Goal: Transaction & Acquisition: Purchase product/service

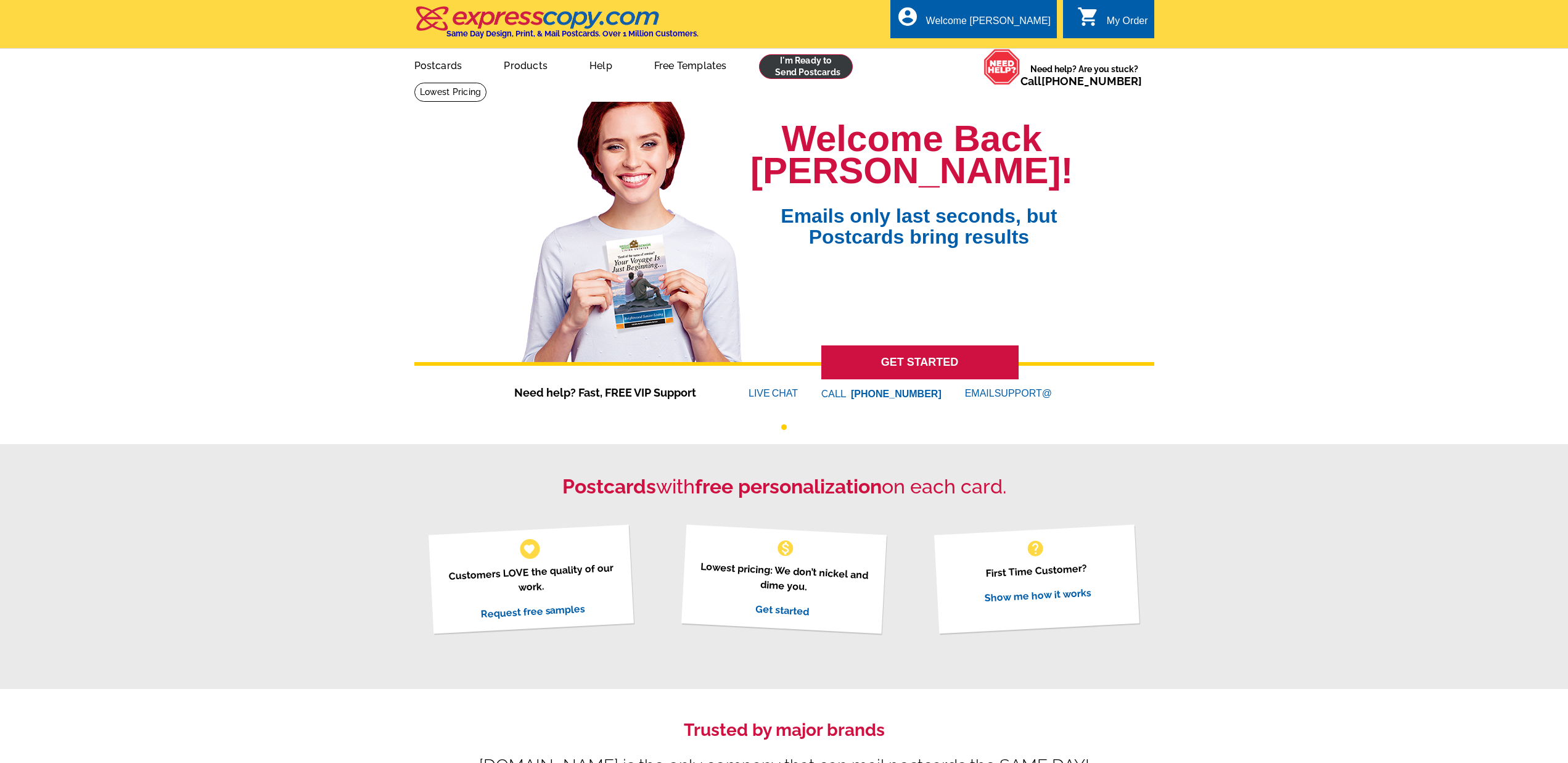
click at [776, 71] on link at bounding box center [806, 67] width 94 height 25
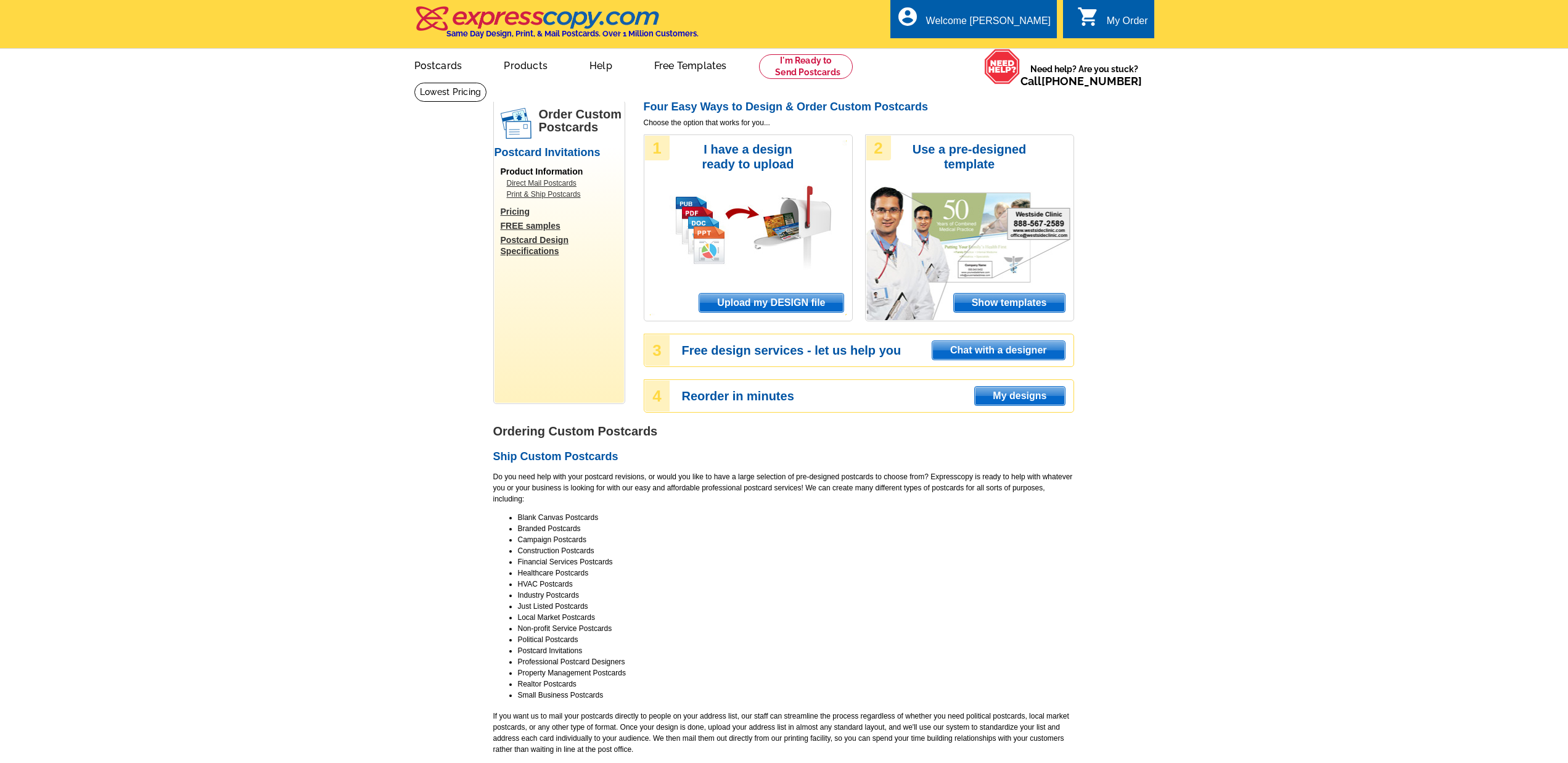
click at [743, 302] on span "Upload my DESIGN file" at bounding box center [770, 302] width 143 height 18
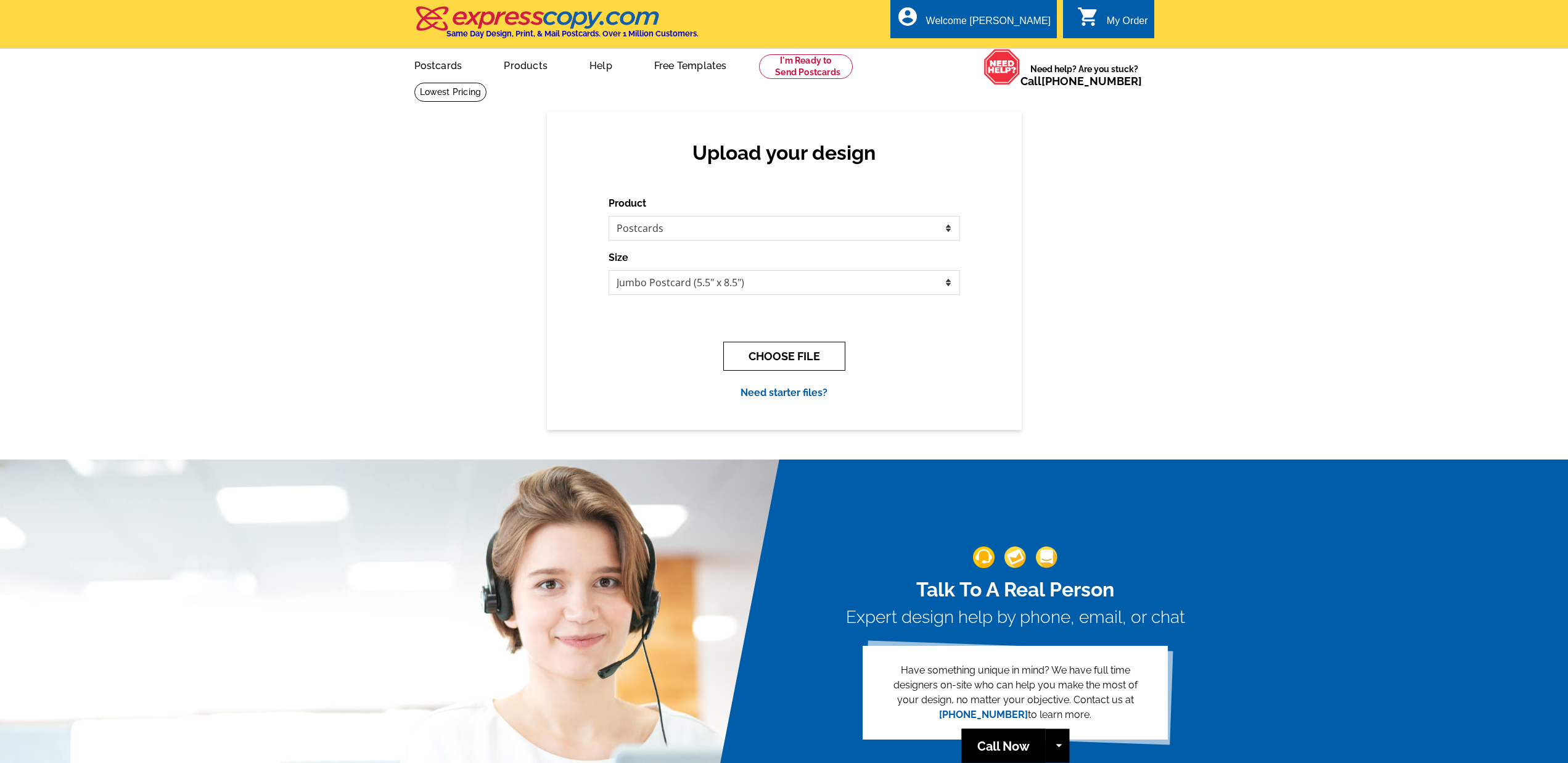
click at [770, 357] on button "CHOOSE FILE" at bounding box center [784, 355] width 122 height 29
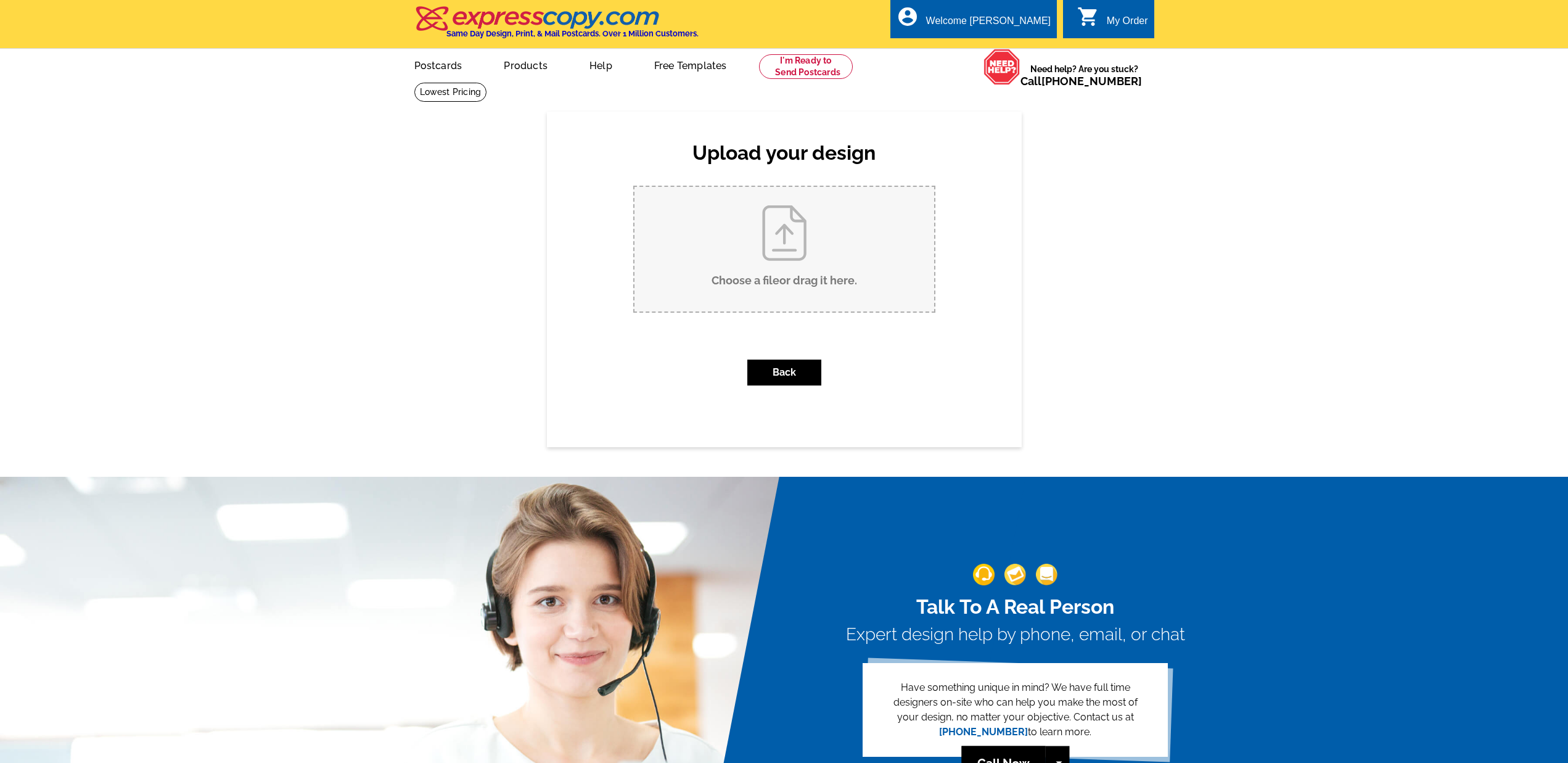
click at [778, 273] on input "Choose a file or drag it here ." at bounding box center [784, 249] width 299 height 124
type input "C:\fakepath\ELITE AUCTIONS_9x6_PreviewPC_ELITE AUCTIONS_3275 Islewood Ave Westo…"
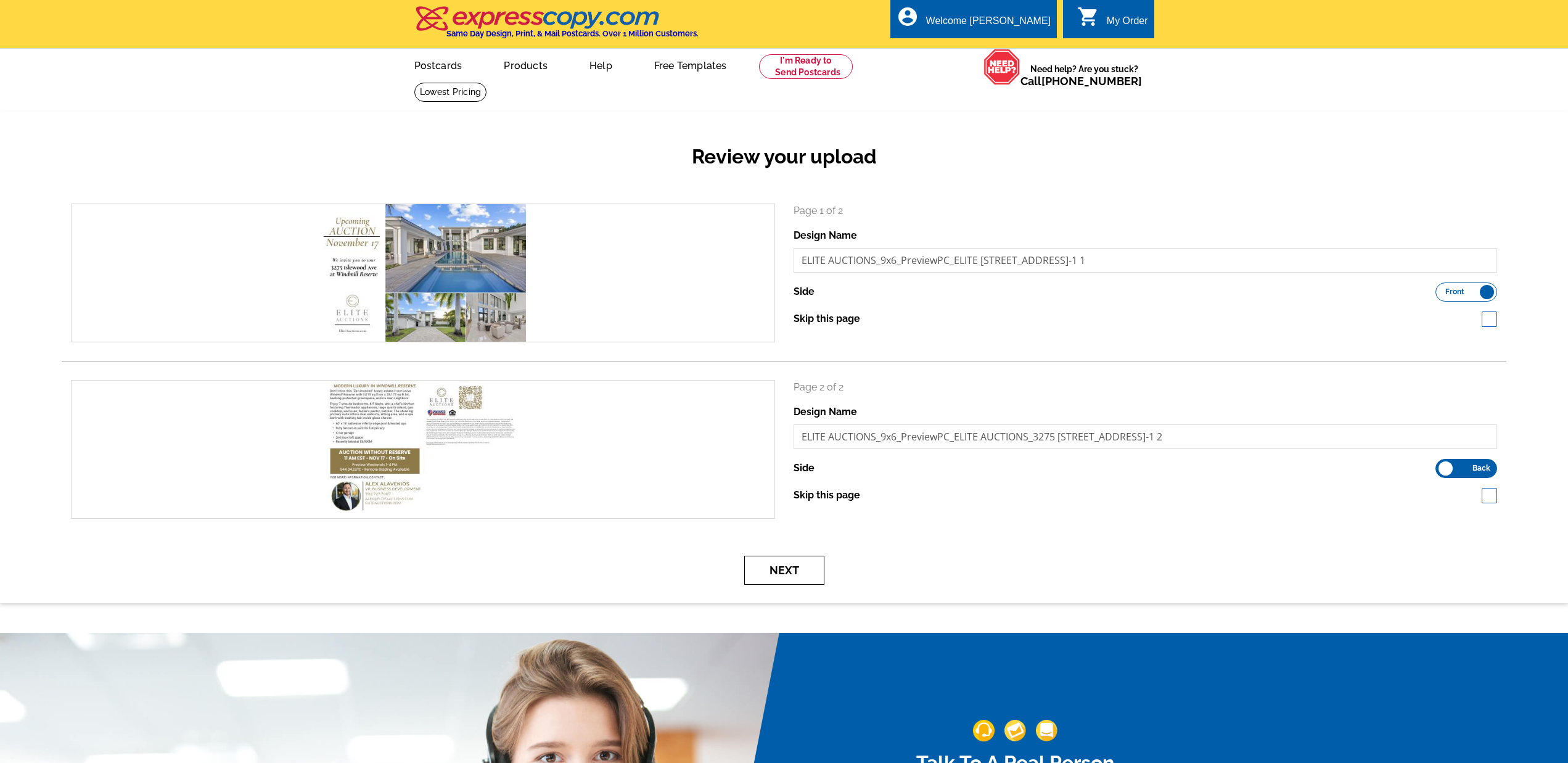
click at [774, 569] on button "Next" at bounding box center [784, 569] width 80 height 29
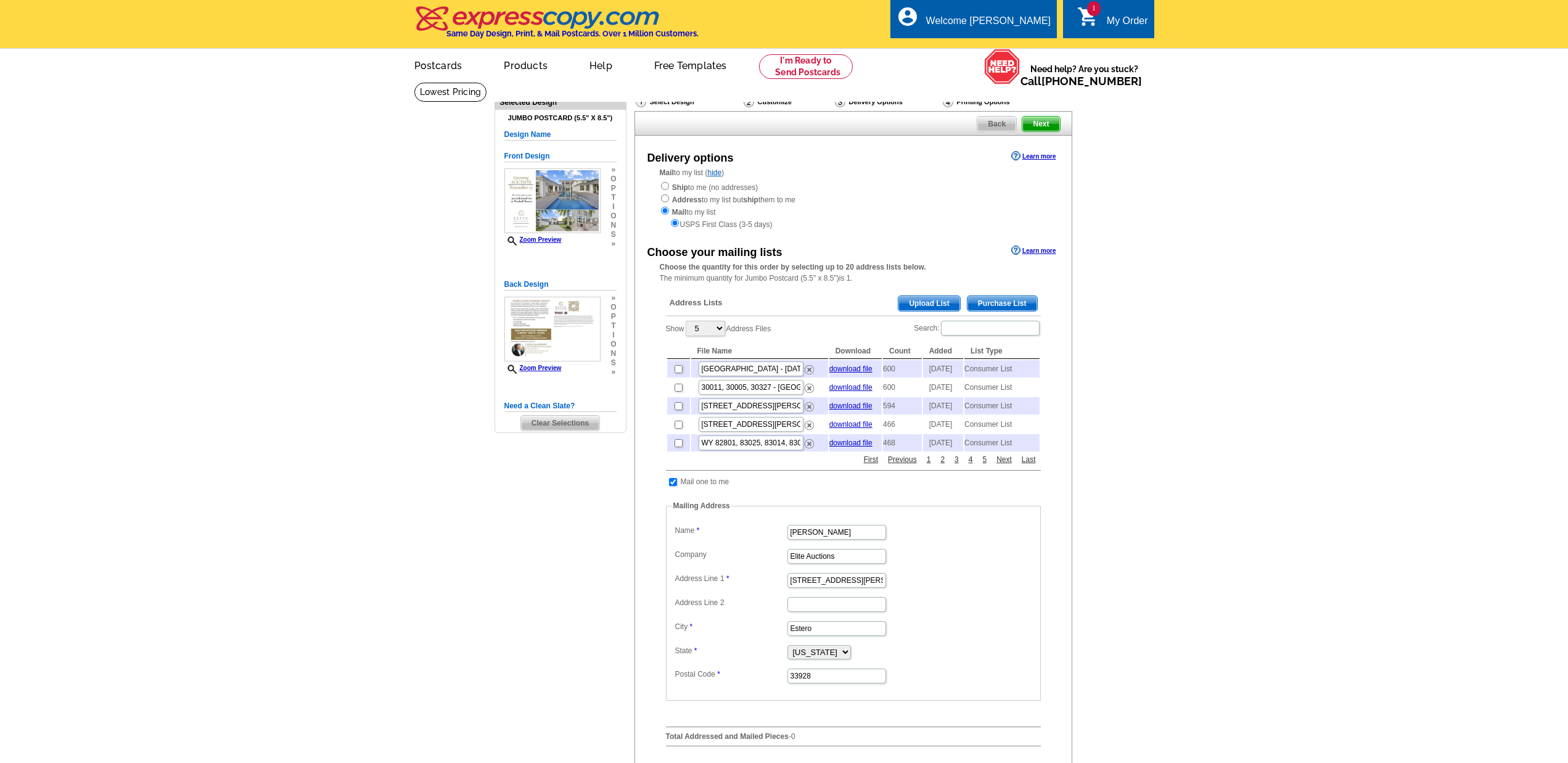
click at [1015, 299] on span "Purchase List" at bounding box center [1002, 303] width 70 height 15
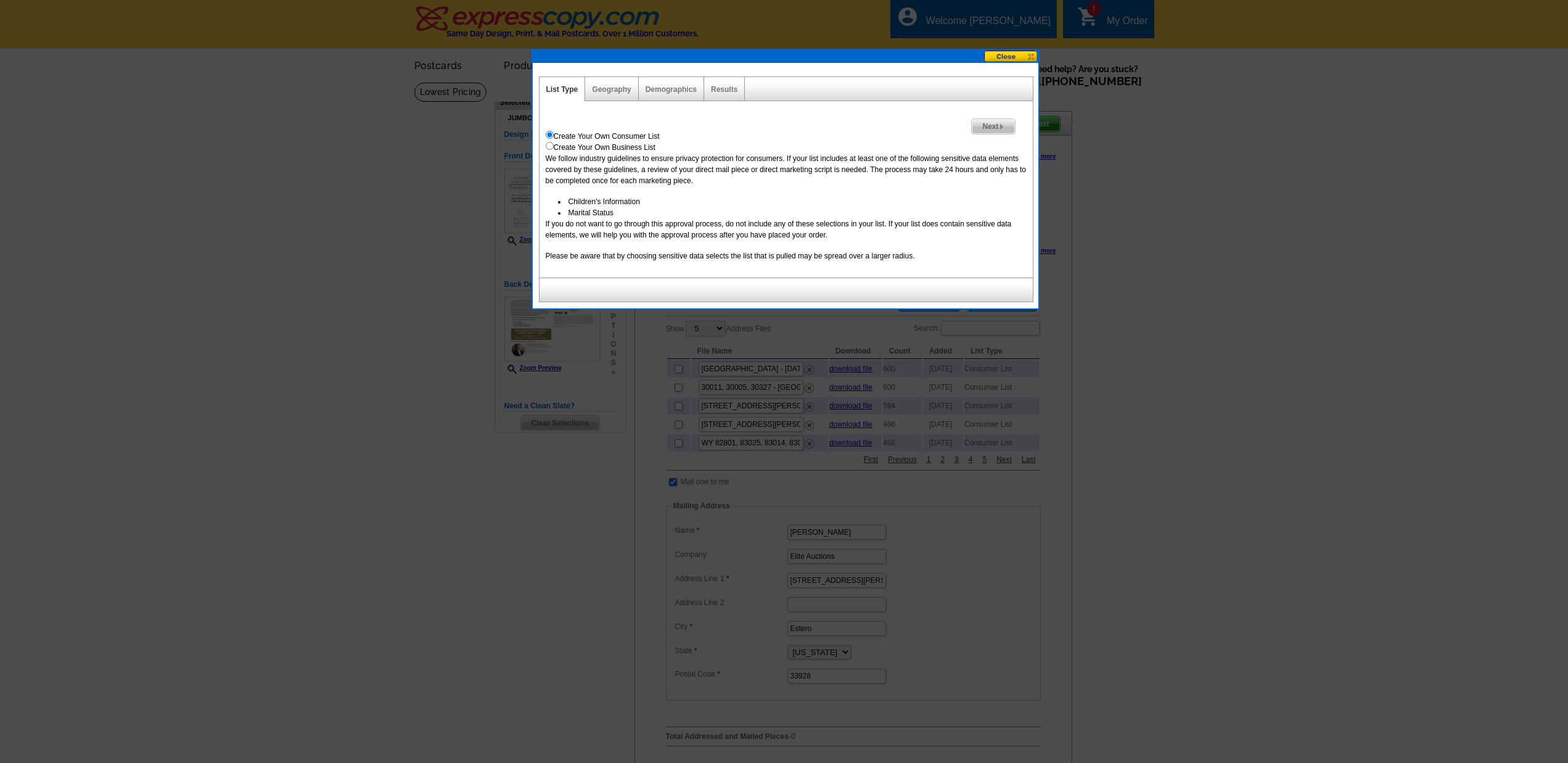
click at [990, 123] on span "Next" at bounding box center [993, 127] width 43 height 15
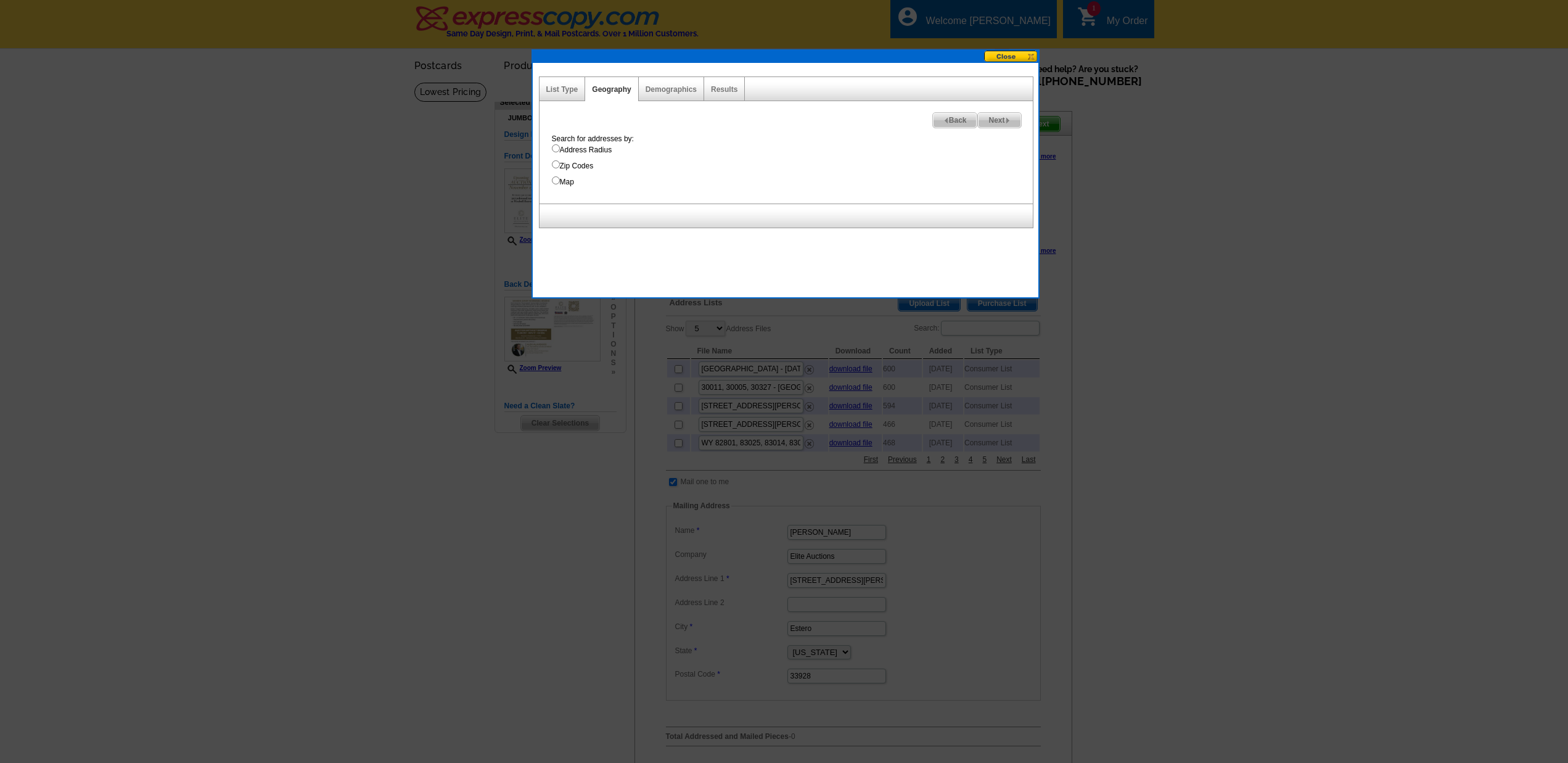
click at [555, 150] on input "Address Radius" at bounding box center [556, 148] width 8 height 8
radio input "true"
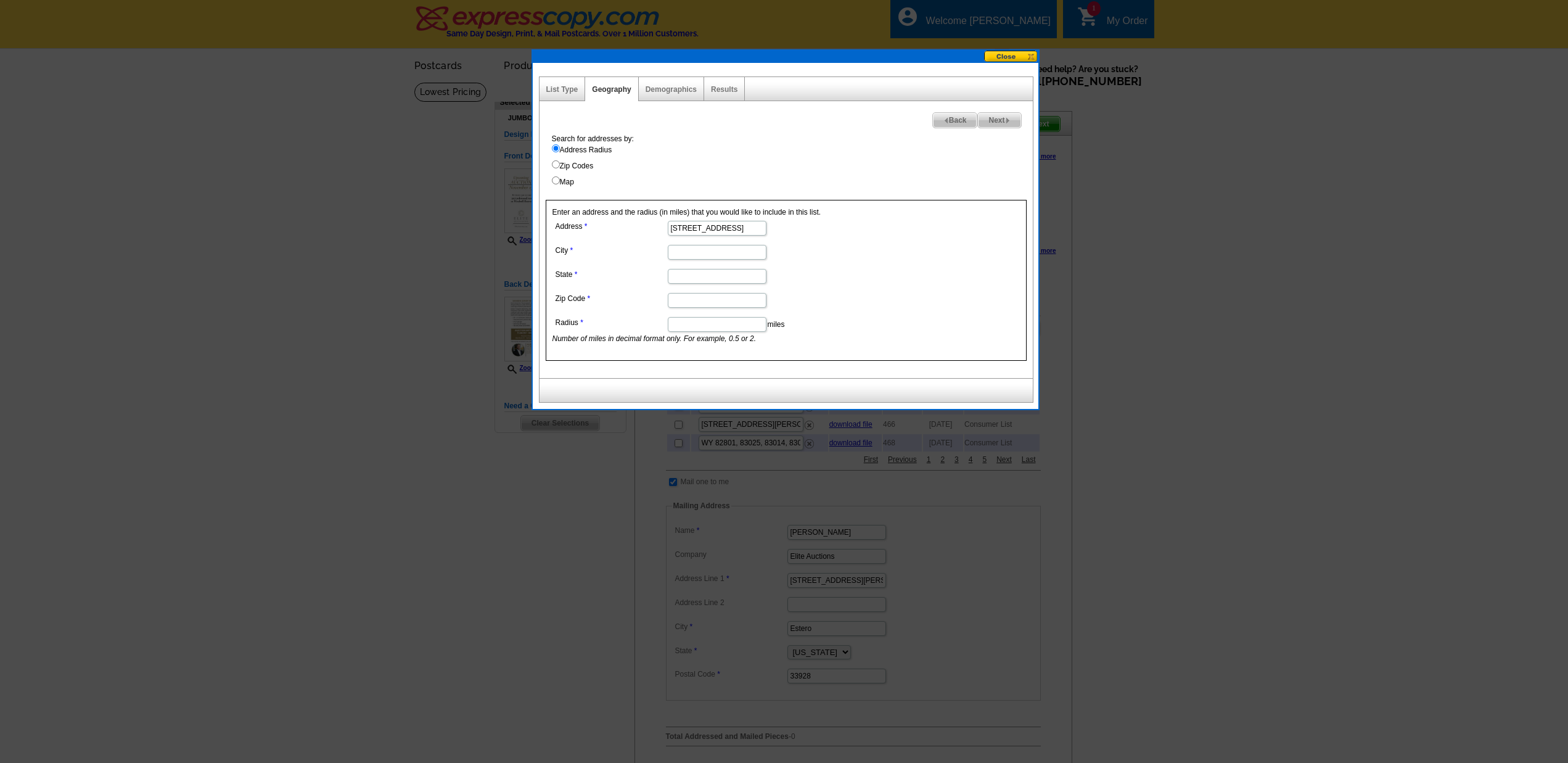
type input "3275 Islewood Ave"
type input "Weston"
type input "FL"
type input "33332"
click at [710, 324] on input "Radius" at bounding box center [717, 324] width 99 height 15
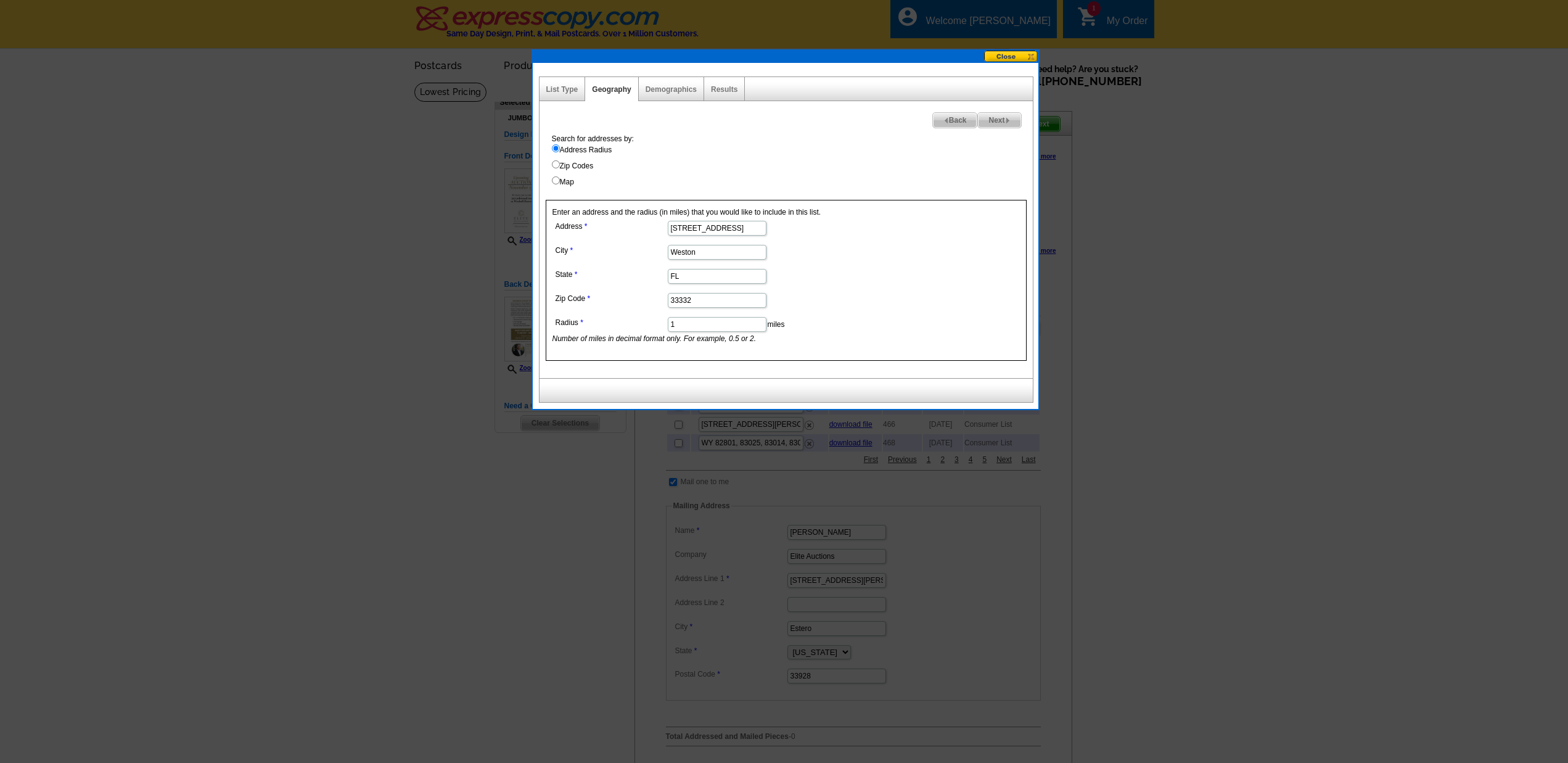
type input "1"
click at [1009, 122] on img at bounding box center [1008, 121] width 6 height 6
select select
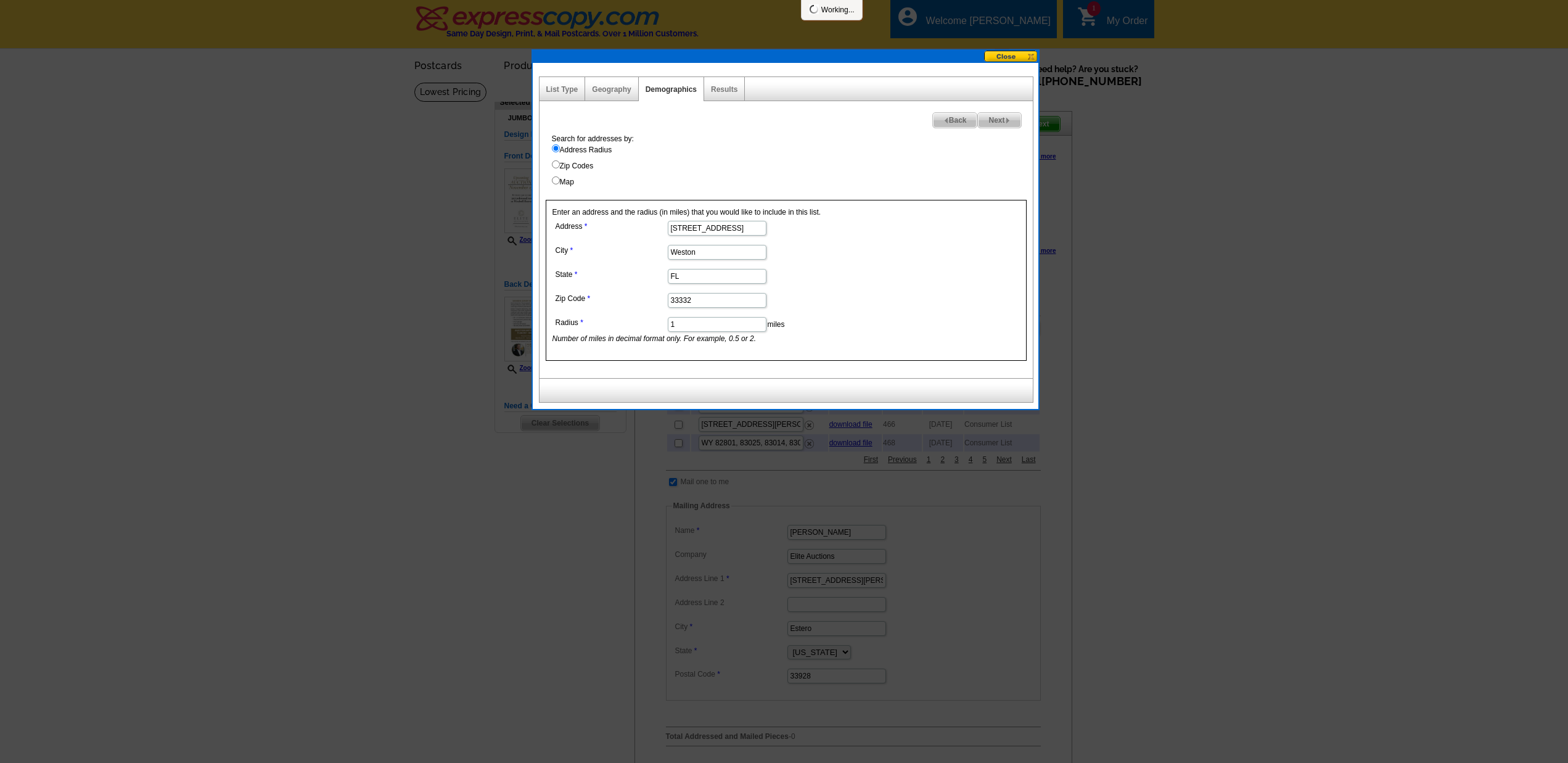
select select
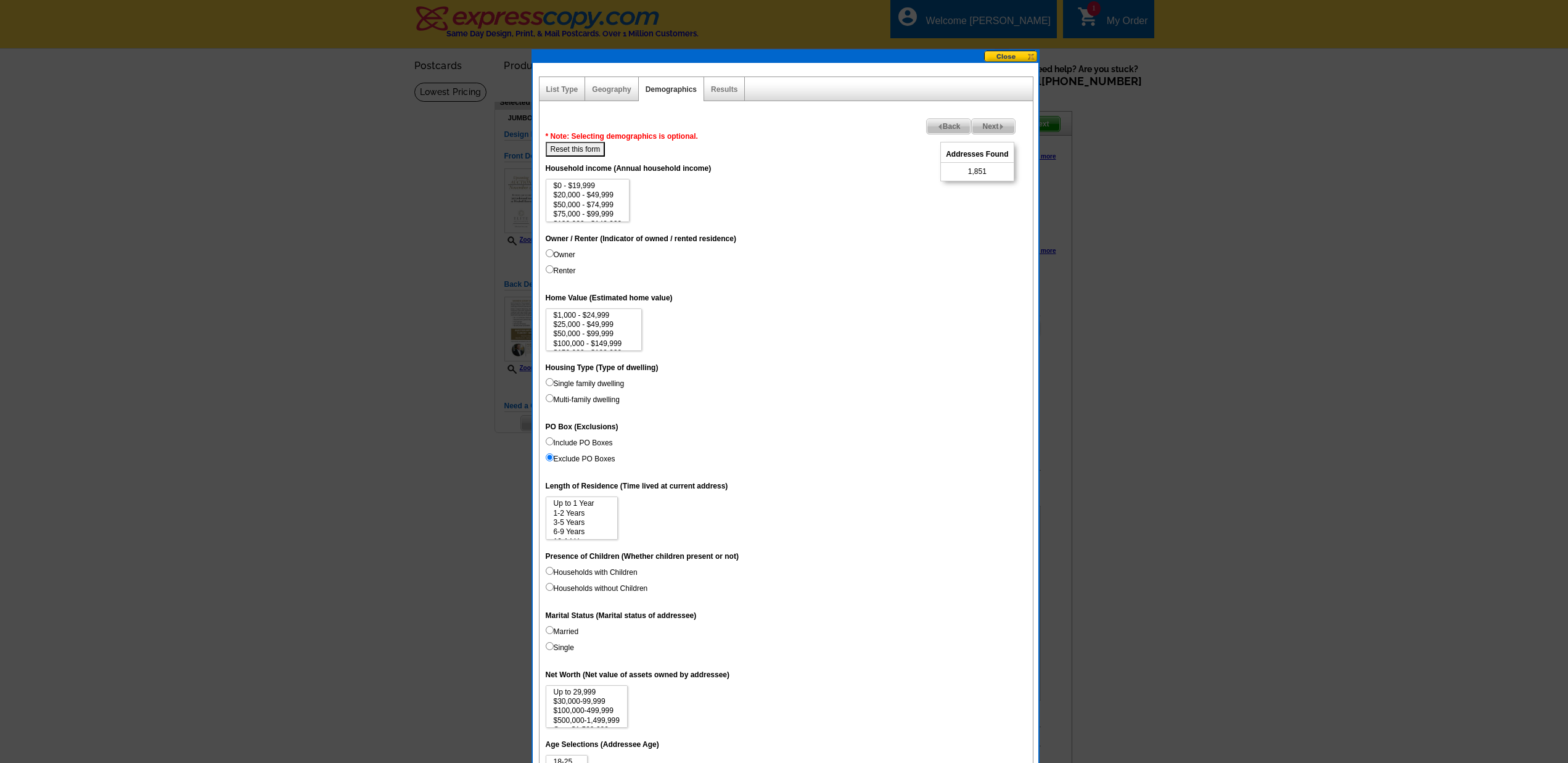
scroll to position [55, 0]
click at [592, 211] on option "$1,000,000+" at bounding box center [588, 216] width 71 height 10
select select "1000000"
click at [950, 127] on span "Back" at bounding box center [948, 127] width 44 height 15
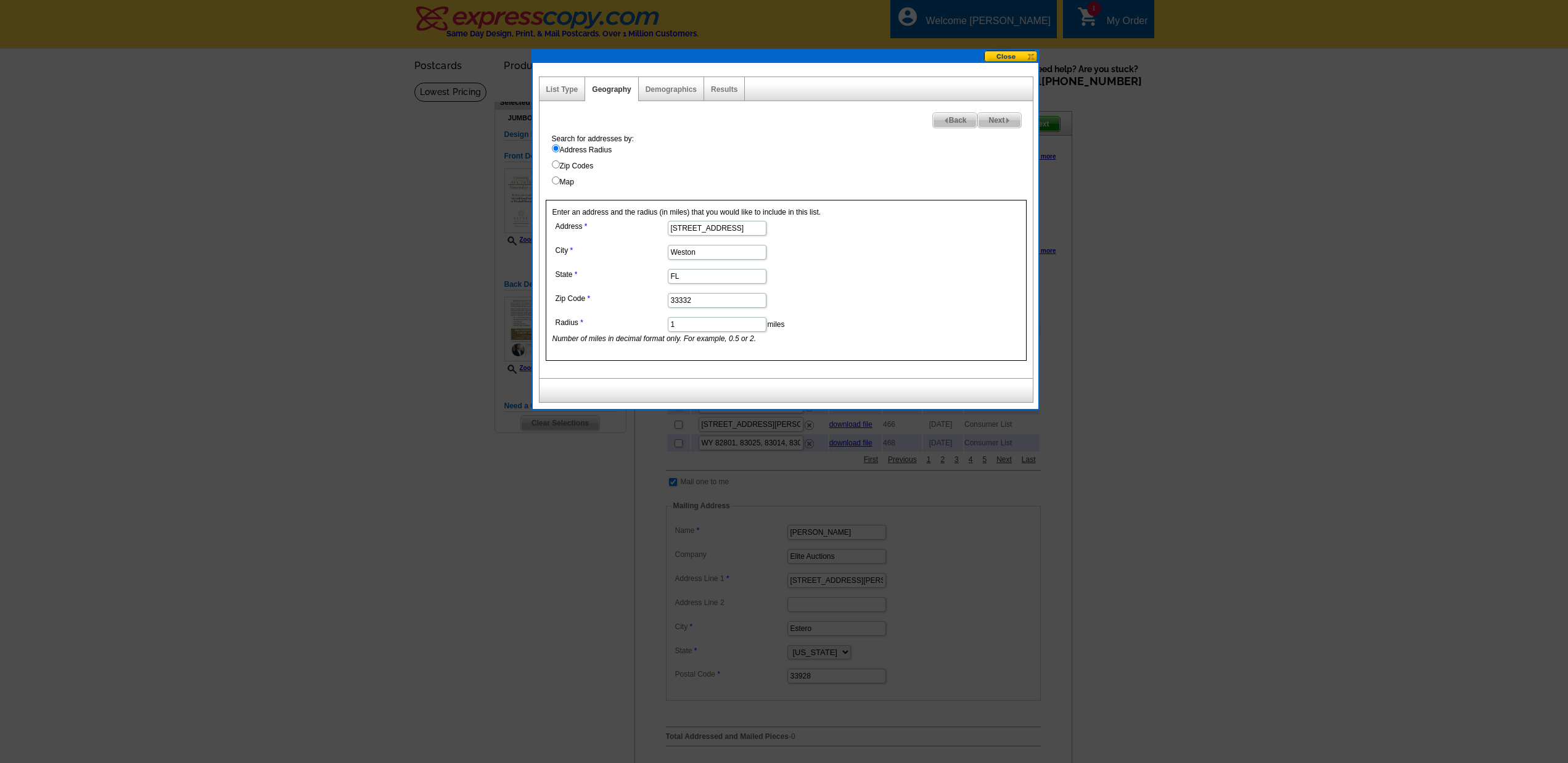
drag, startPoint x: 677, startPoint y: 325, endPoint x: 661, endPoint y: 327, distance: 16.1
click at [661, 327] on dl "Address 3275 Islewood Ave City Weston State FL Zip Code 33332 Radius 1 miles Nu…" at bounding box center [717, 281] width 328 height 127
type input "5"
click at [1003, 119] on span "Next" at bounding box center [999, 120] width 43 height 15
select select
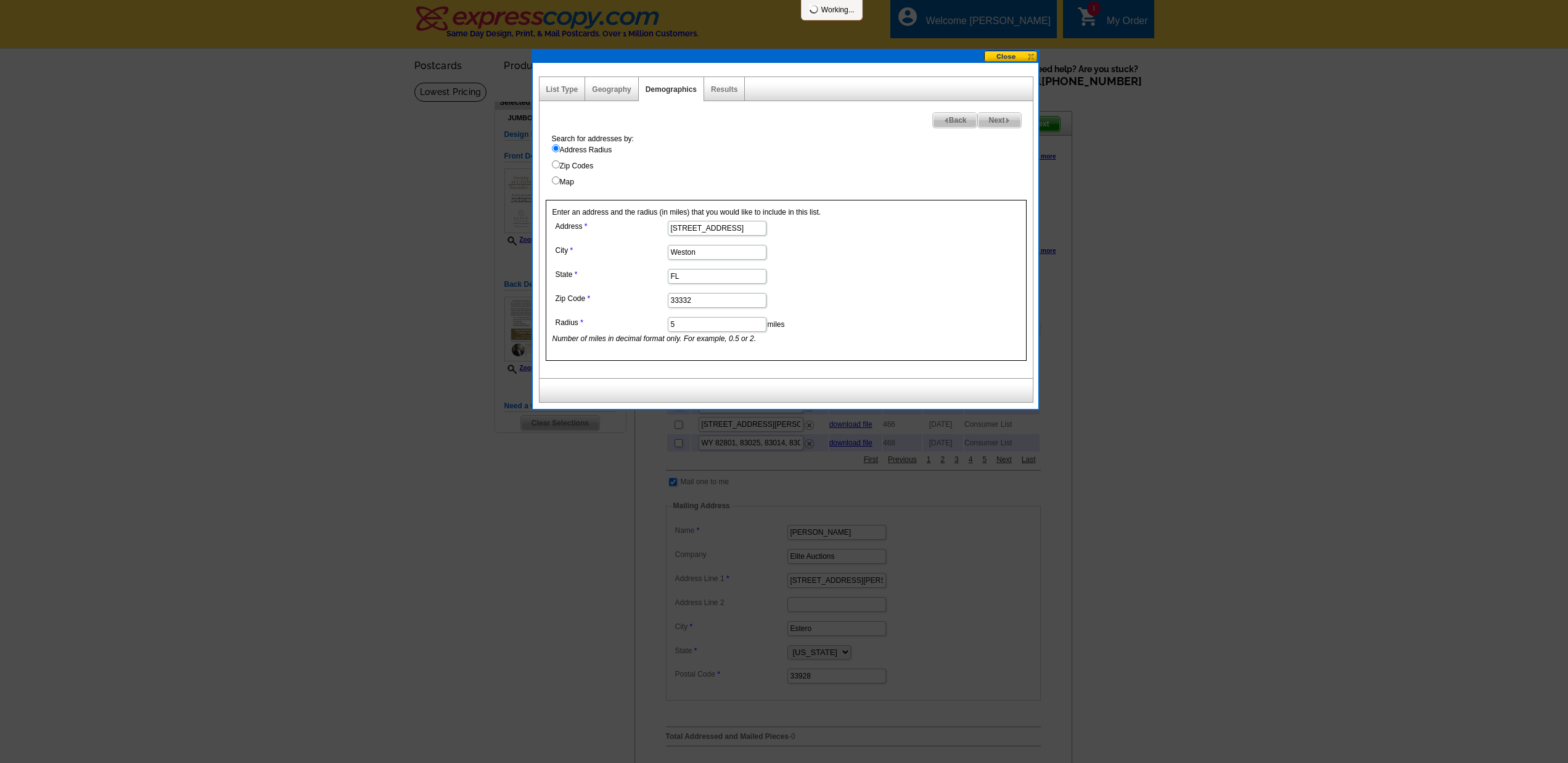
select select
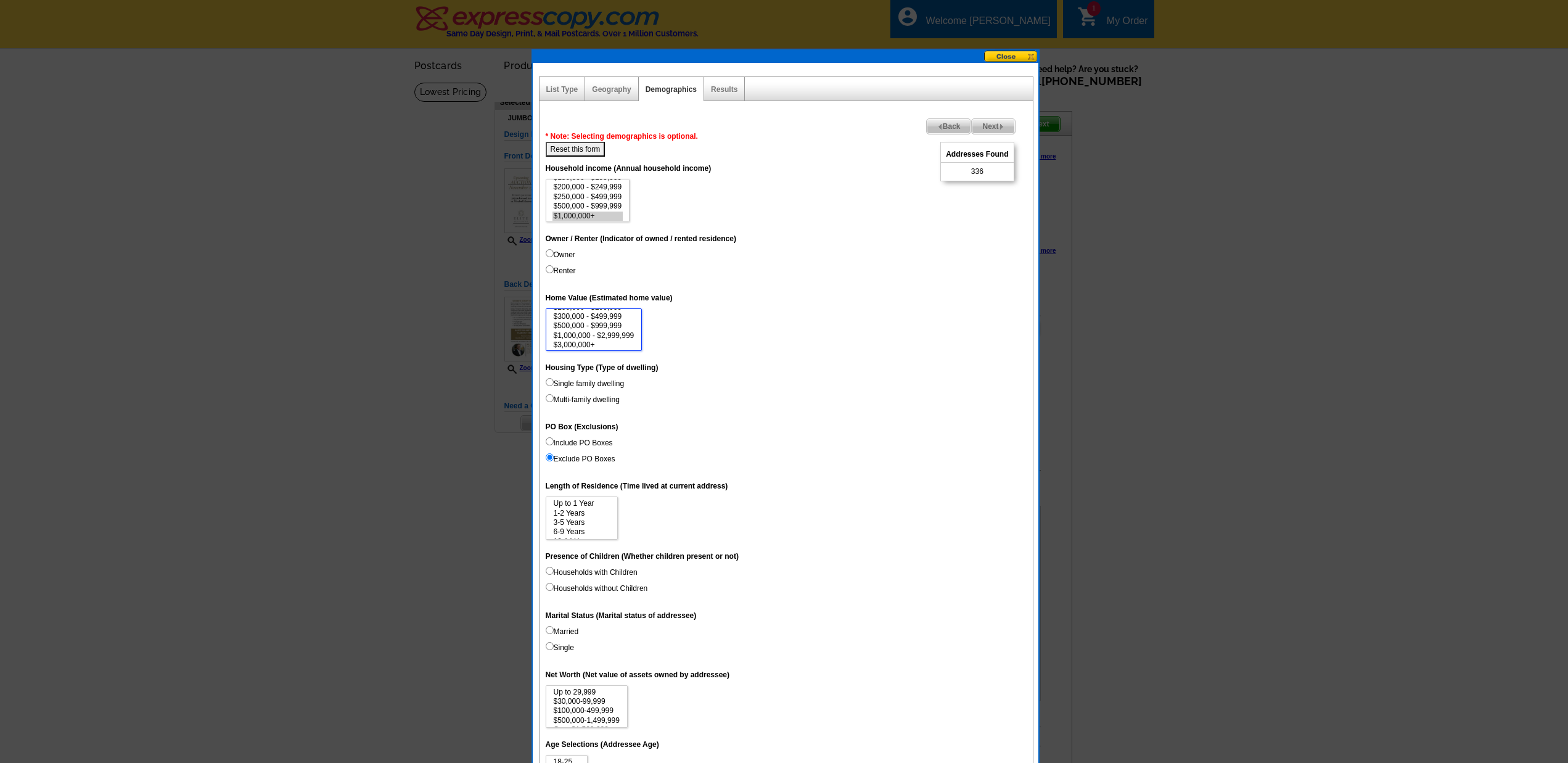
click at [575, 341] on option "$3,000,000+" at bounding box center [594, 345] width 83 height 10
click at [606, 331] on option "$1,000,000 - $2,999,999" at bounding box center [594, 336] width 83 height 10
select select "1000000-2999999"
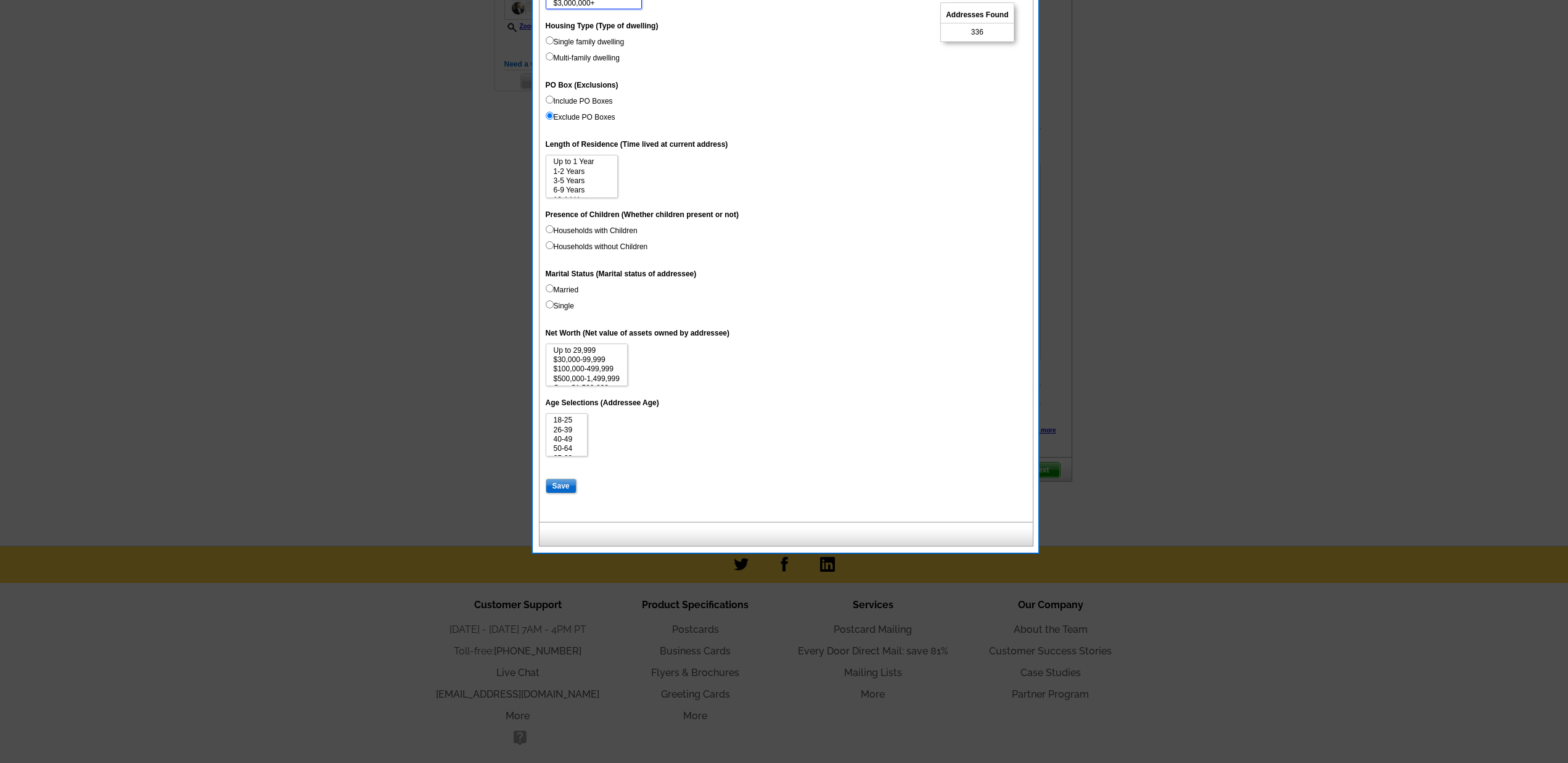
scroll to position [10, 0]
click at [603, 375] on option "Over $1,500,000" at bounding box center [586, 379] width 68 height 10
select select "1500000"
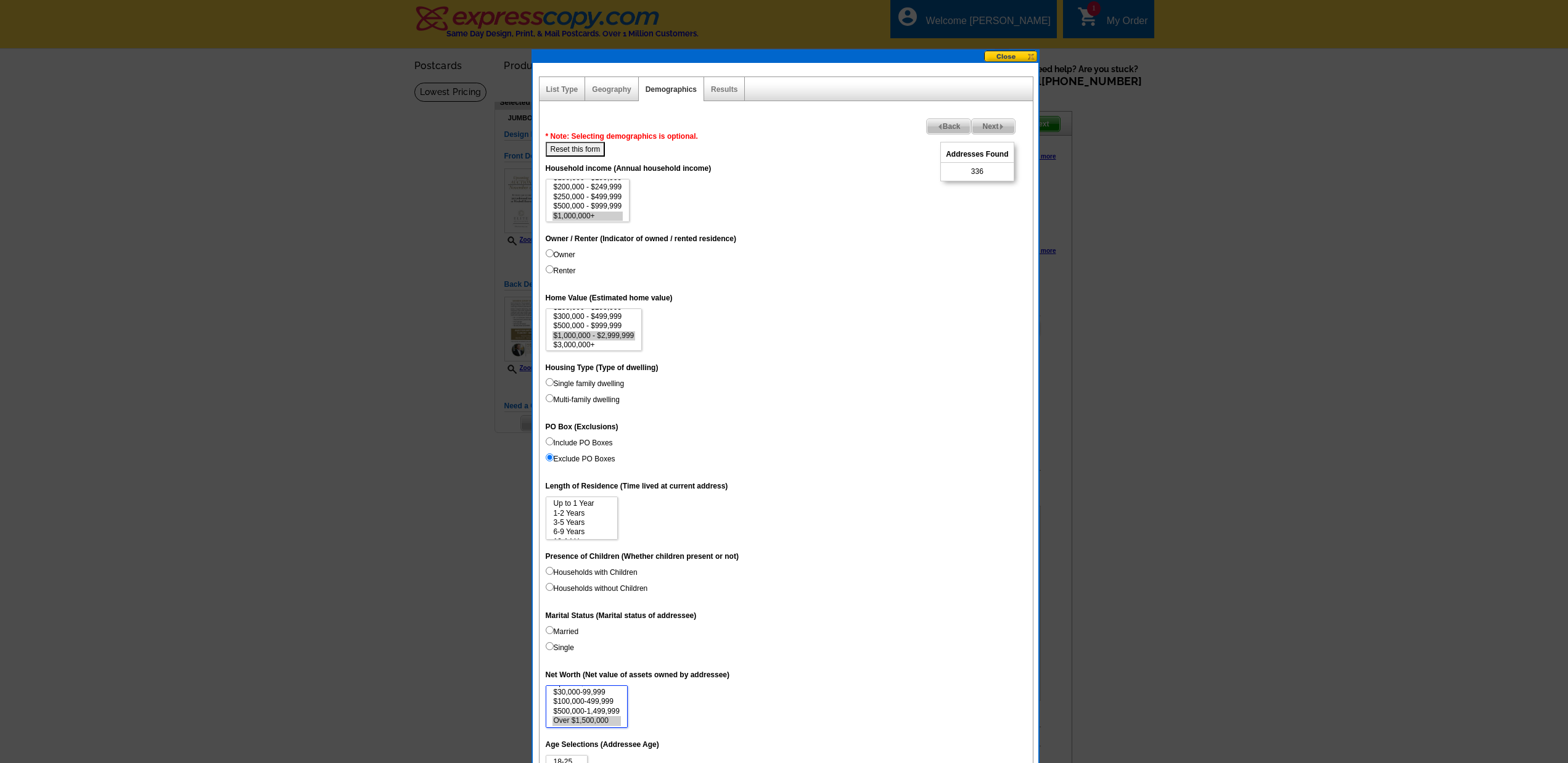
scroll to position [0, 0]
click at [947, 124] on span "Back" at bounding box center [948, 127] width 44 height 15
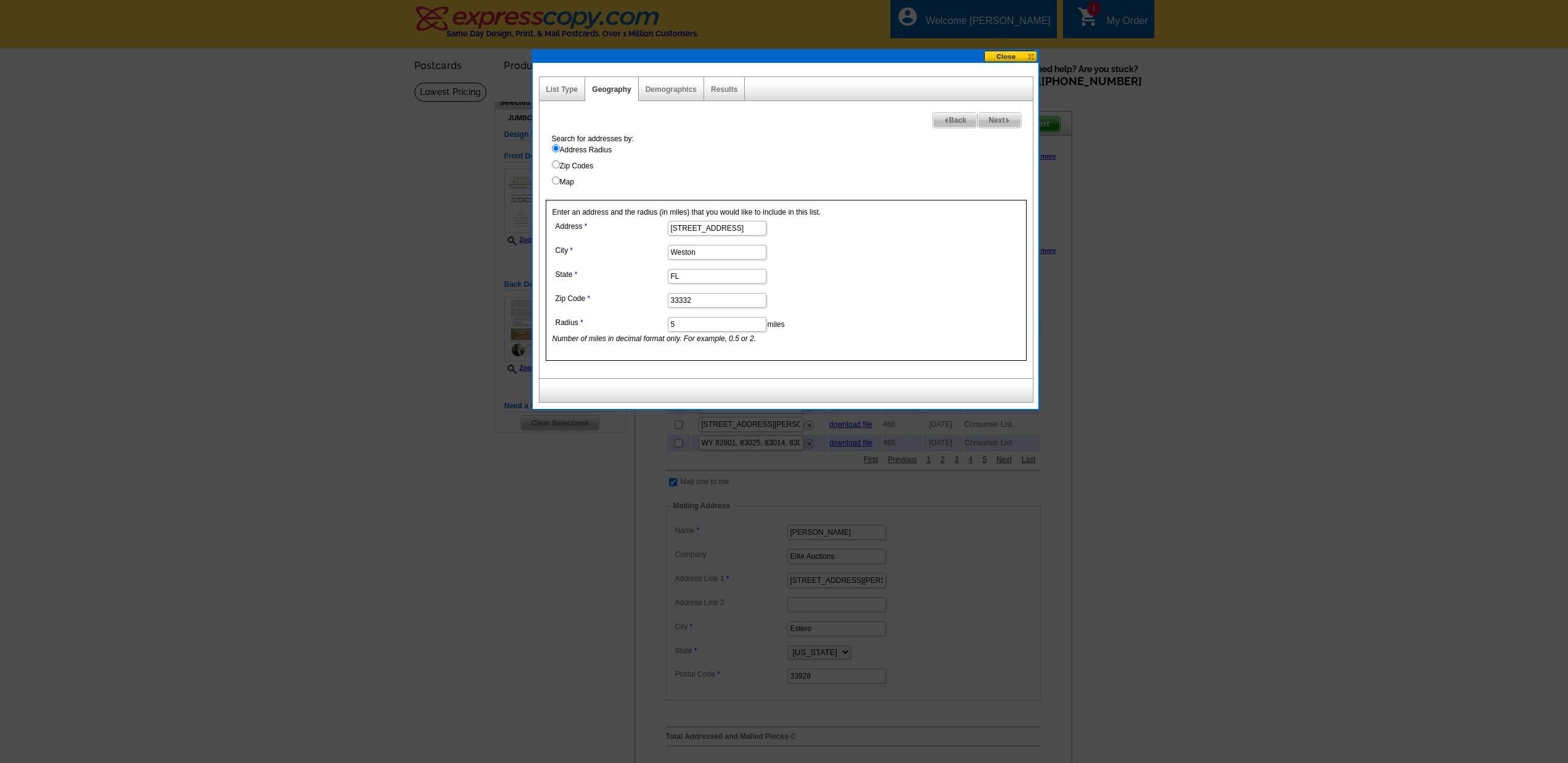
drag, startPoint x: 686, startPoint y: 324, endPoint x: 653, endPoint y: 322, distance: 33.1
click at [653, 322] on dl "Address 3275 Islewood Ave City Weston State FL Zip Code 33332 Radius 5 miles Nu…" at bounding box center [717, 281] width 328 height 127
type input "10"
click at [998, 121] on span "Next" at bounding box center [999, 120] width 43 height 15
select select
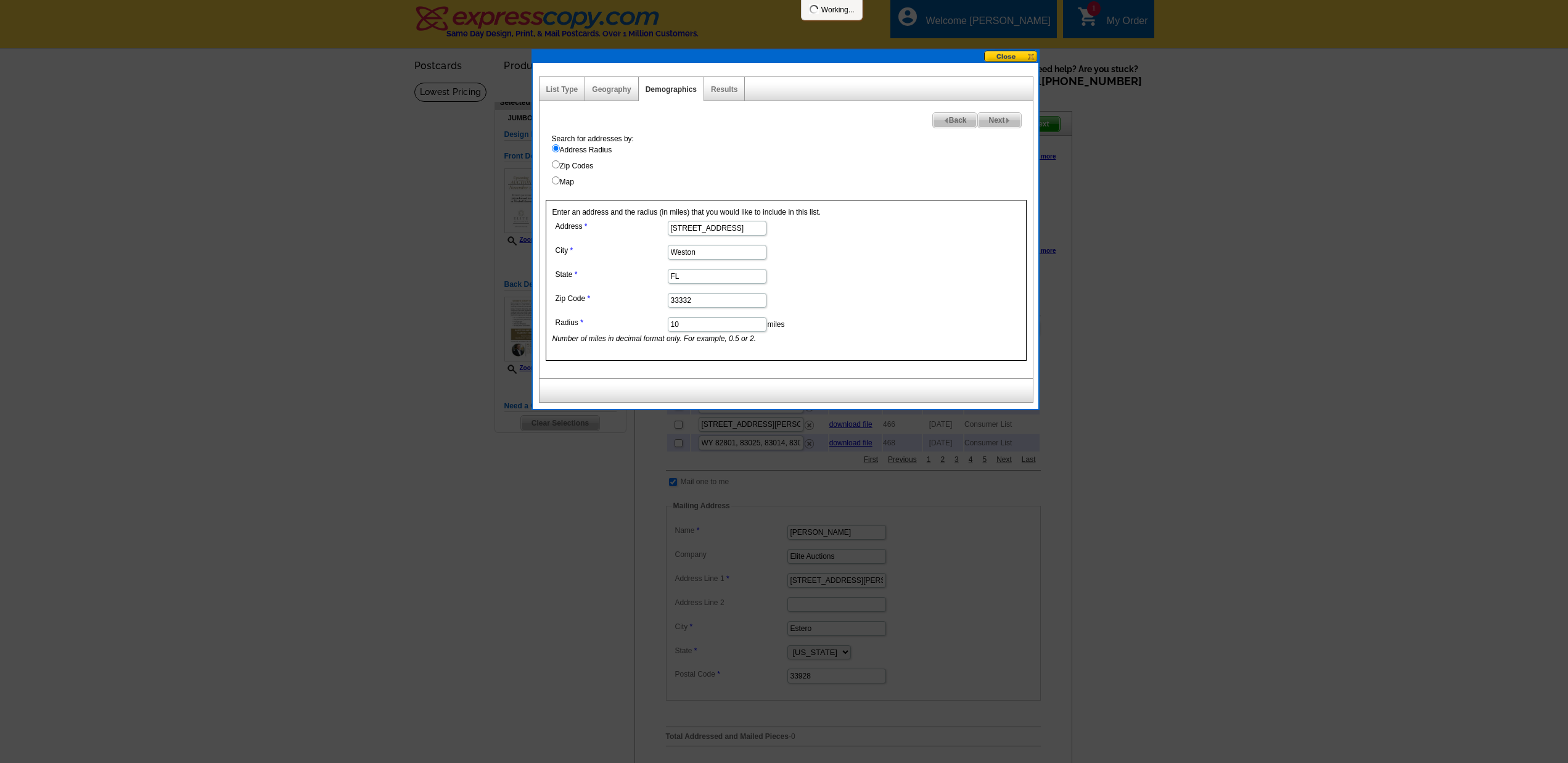
select select
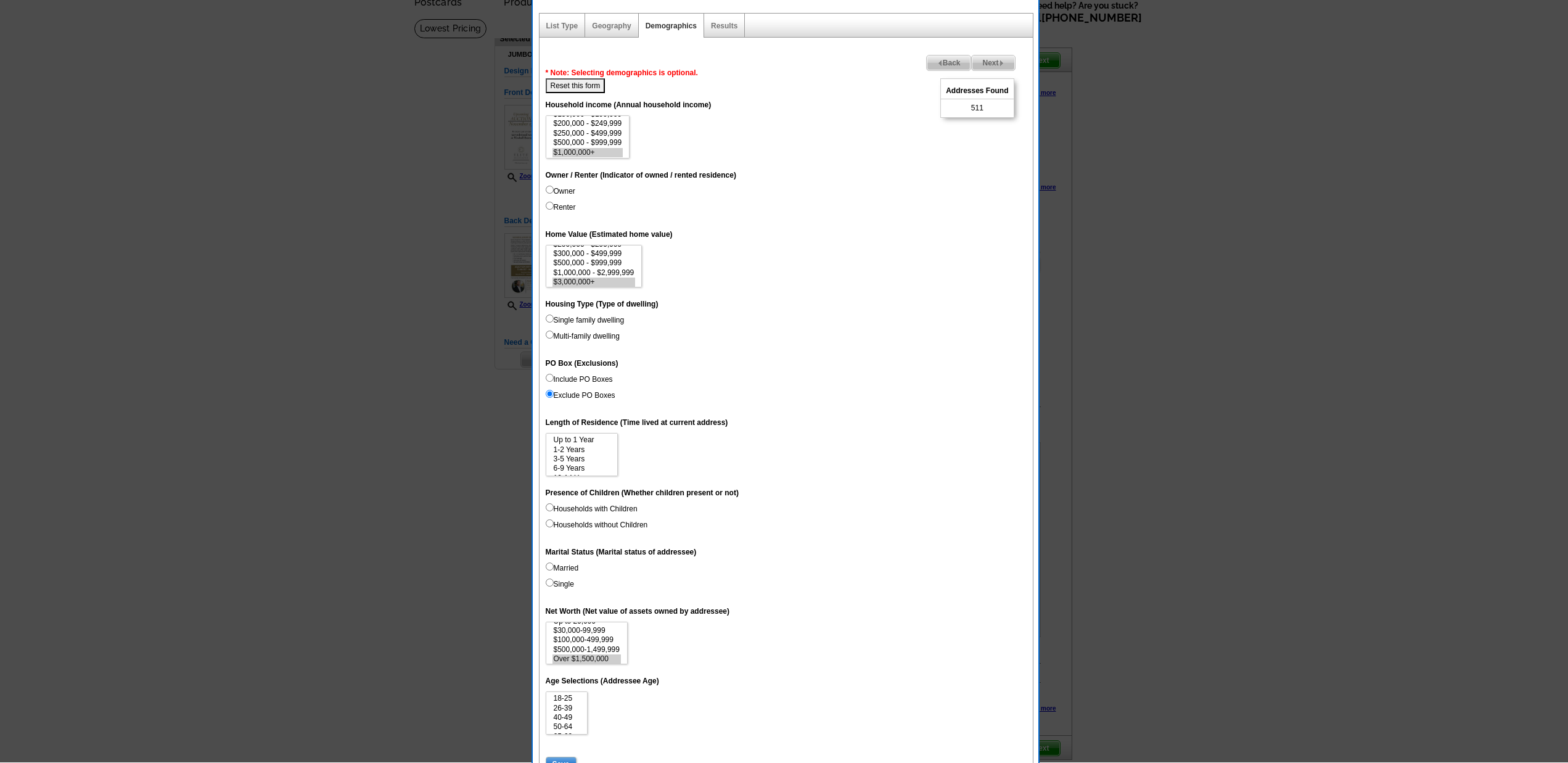
scroll to position [66, 0]
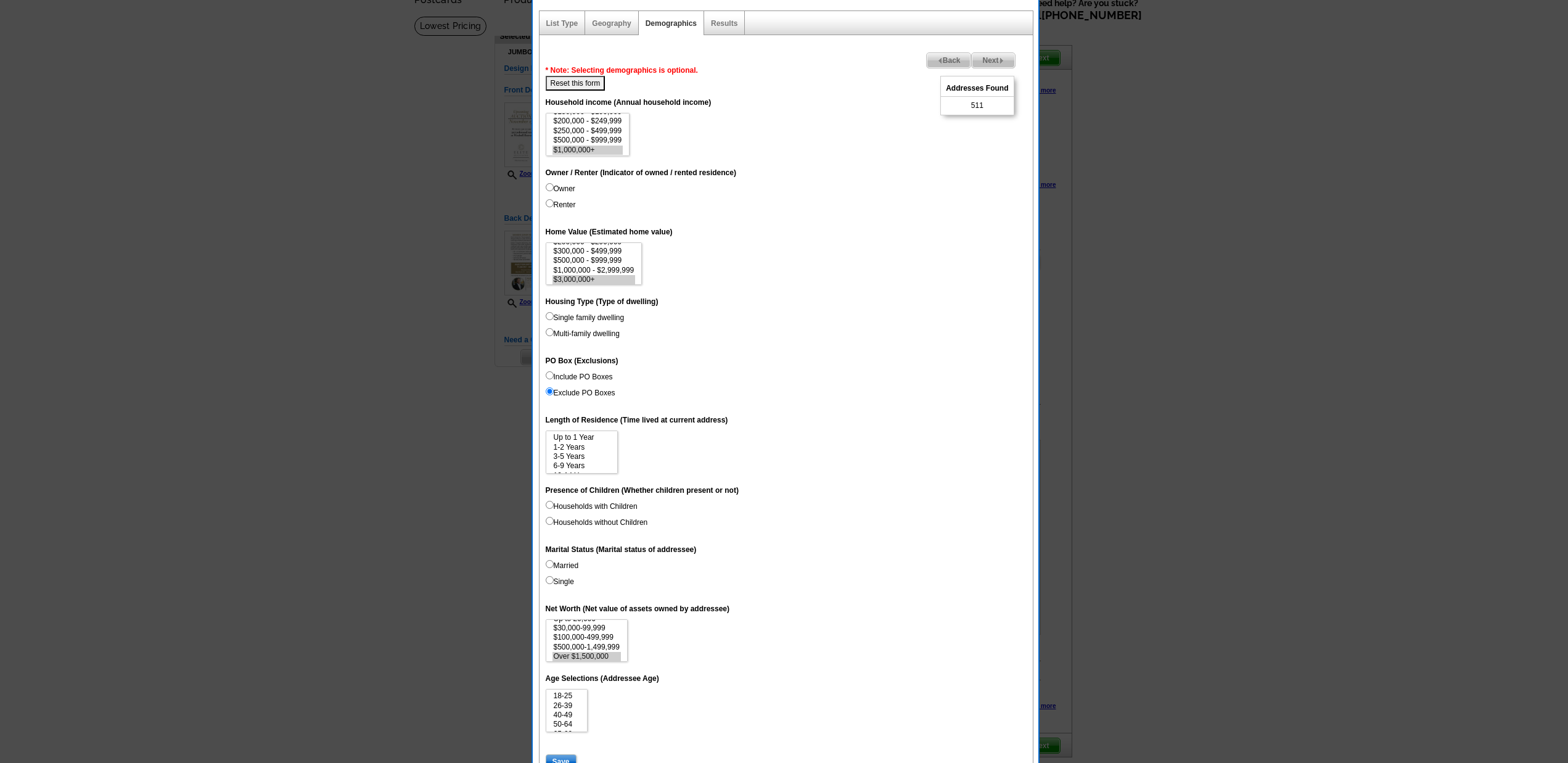
click at [993, 60] on span "Next" at bounding box center [993, 60] width 43 height 15
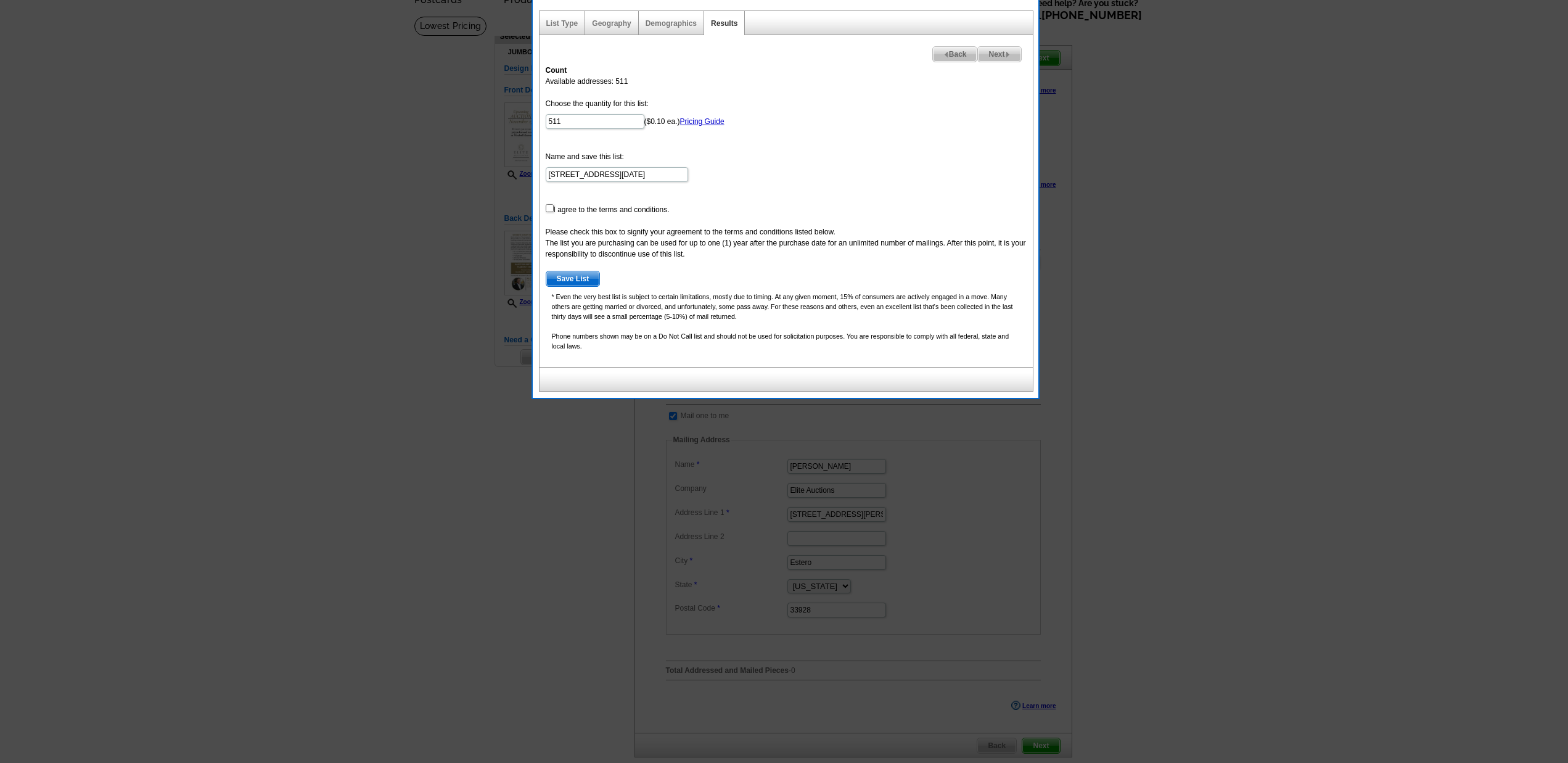
click at [550, 207] on input "checkbox" at bounding box center [550, 207] width 8 height 8
checkbox input "true"
click at [571, 280] on span "Save List" at bounding box center [572, 279] width 54 height 15
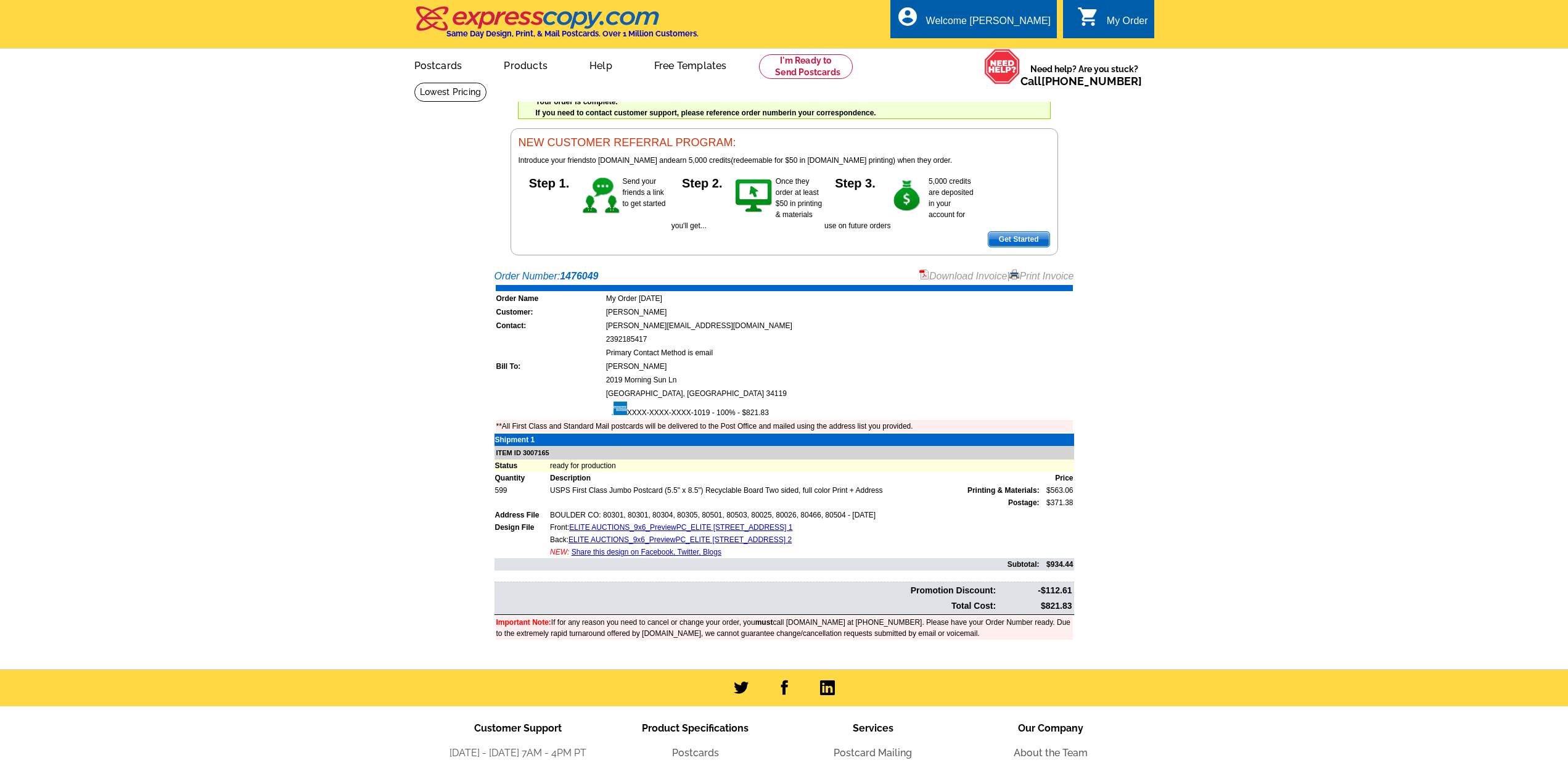
click at [975, 277] on link "Download Invoice" at bounding box center [962, 276] width 88 height 10
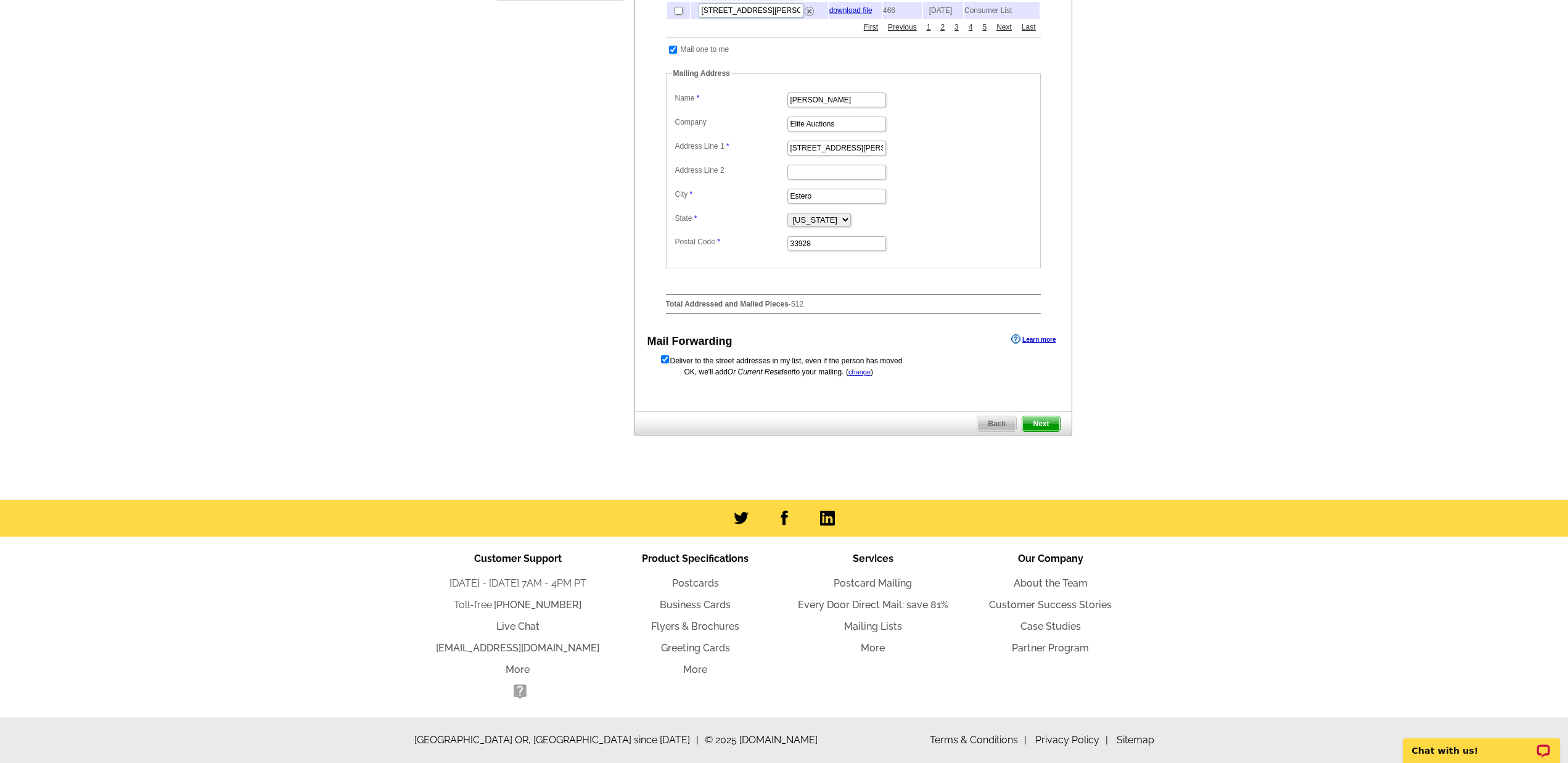
scroll to position [448, 0]
click at [1039, 425] on span "Next" at bounding box center [1040, 424] width 37 height 15
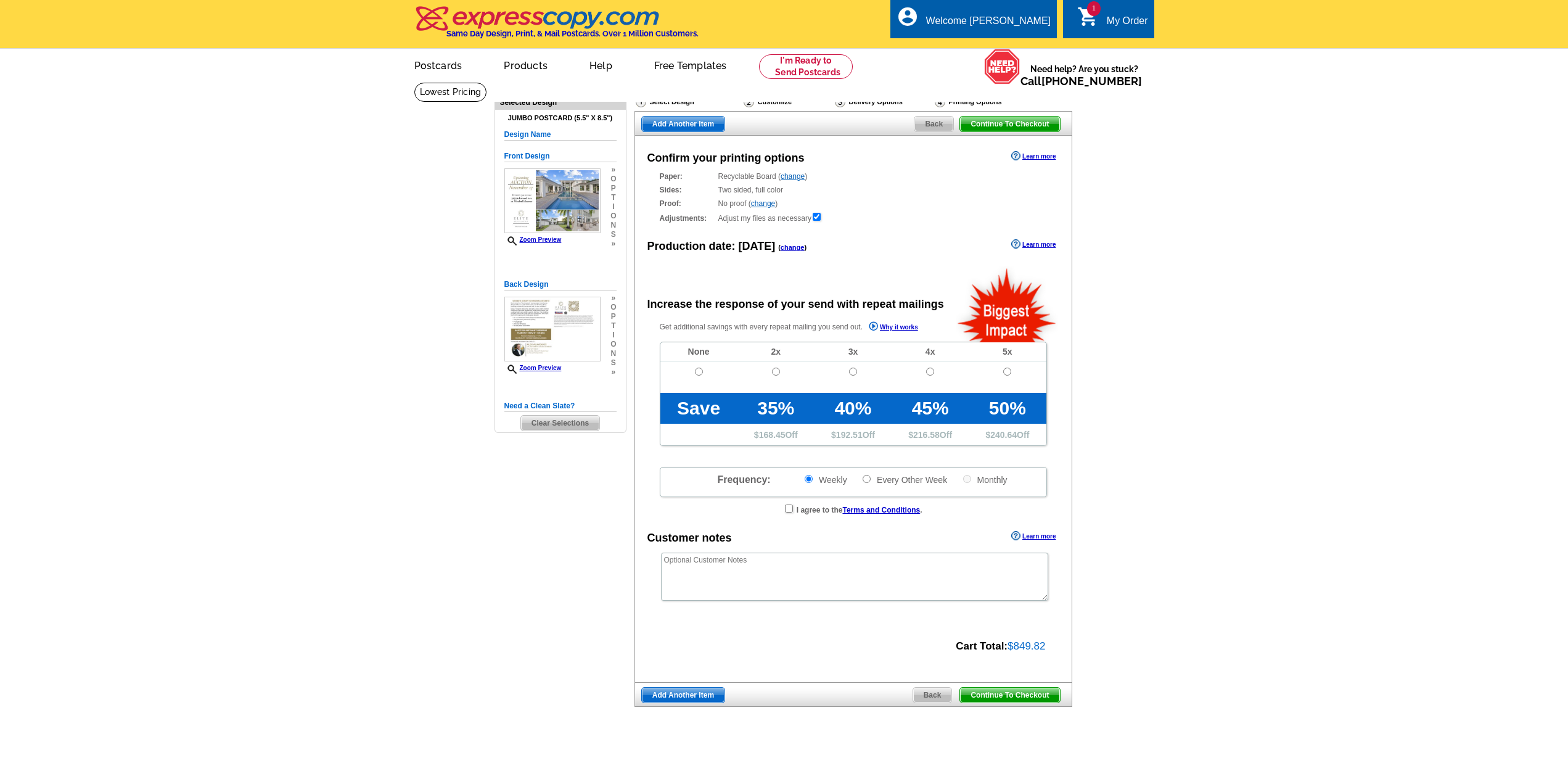
radio input "false"
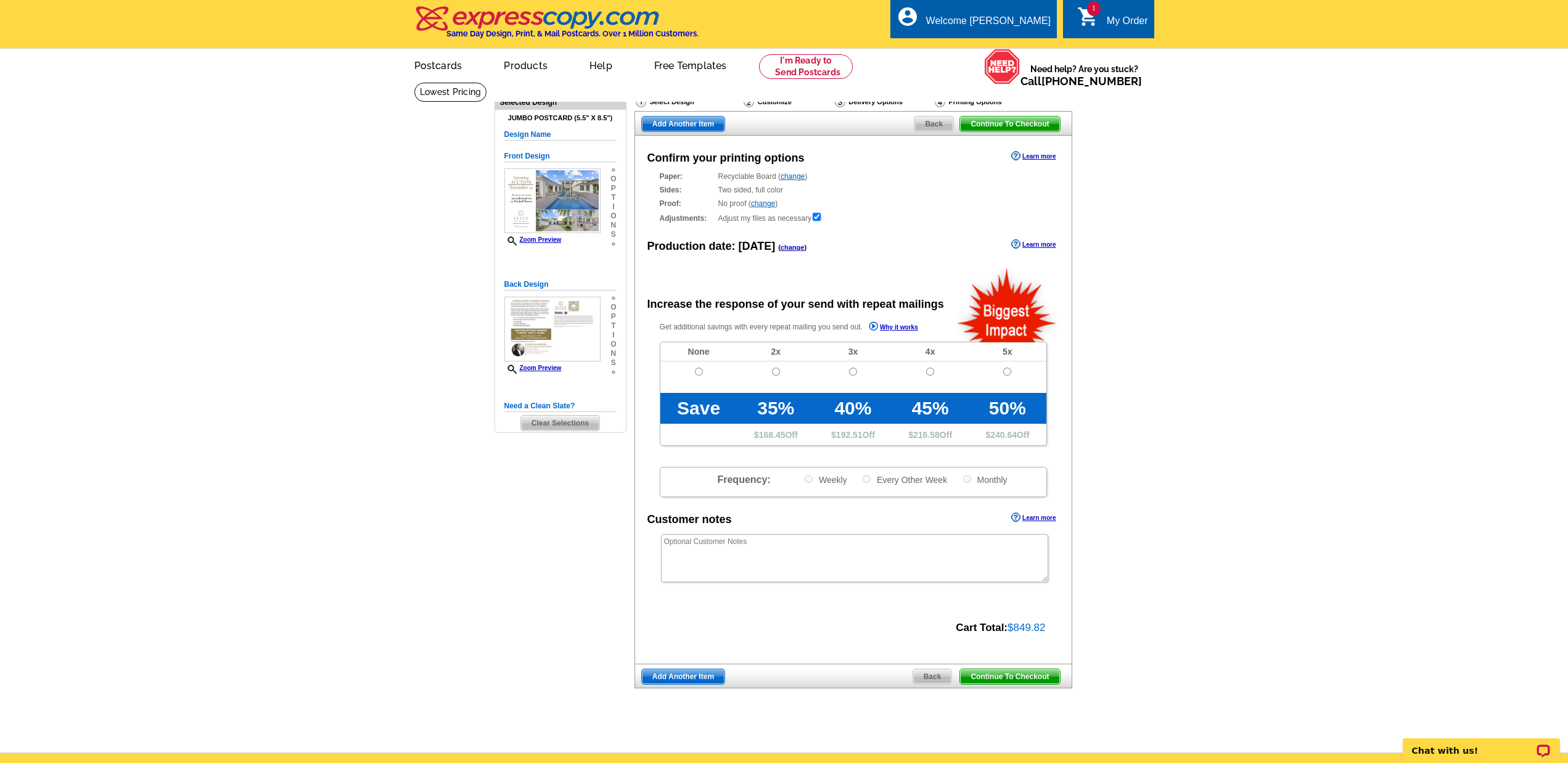
click at [698, 372] on input "radio" at bounding box center [698, 371] width 8 height 8
radio input "true"
drag, startPoint x: 1007, startPoint y: 624, endPoint x: 1039, endPoint y: 623, distance: 32.0
click at [1051, 622] on div "Cart Total: $849.82" at bounding box center [846, 627] width 423 height 18
copy div "$849.82"
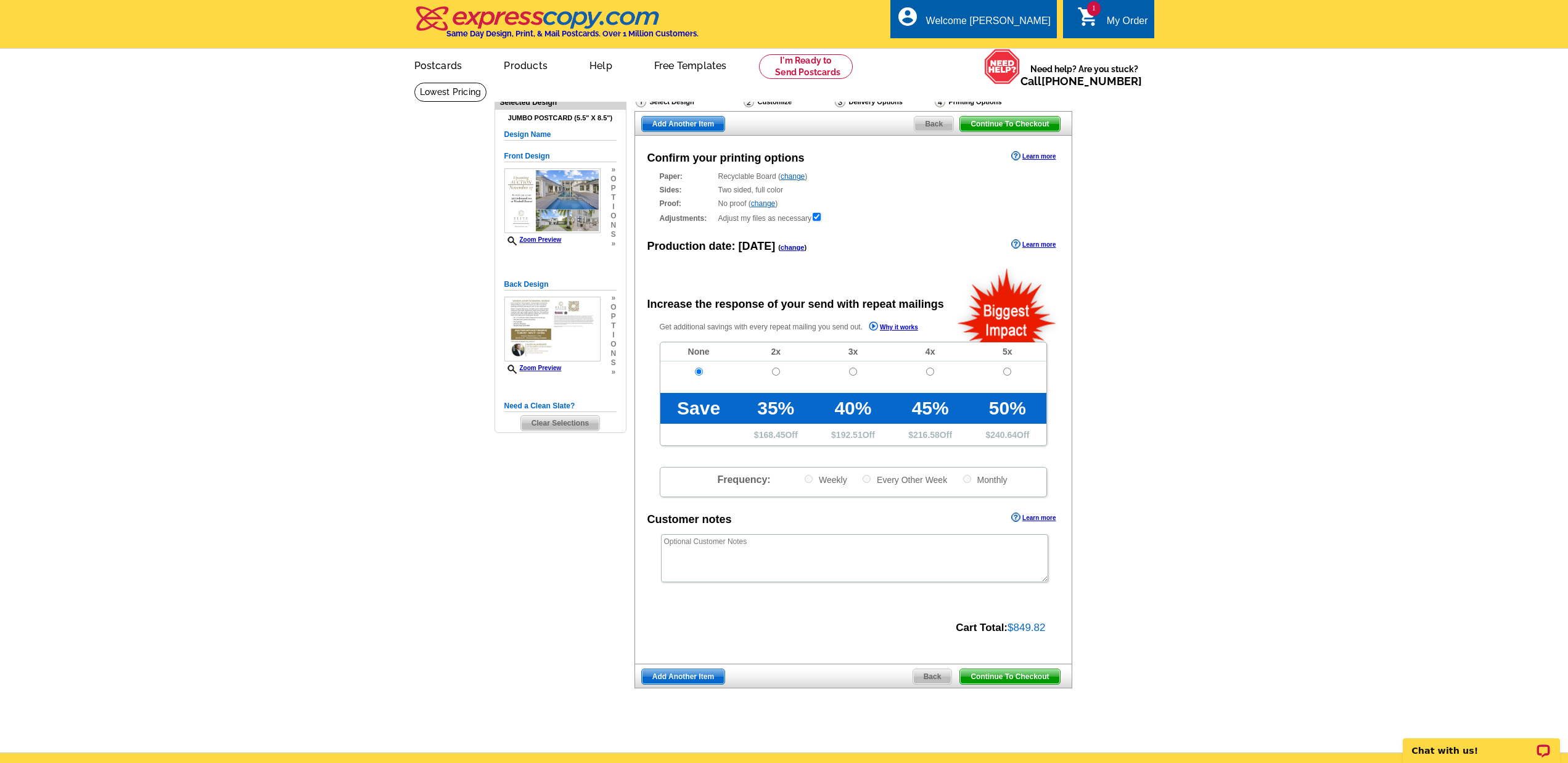
click at [993, 674] on span "Continue To Checkout" at bounding box center [1010, 676] width 99 height 15
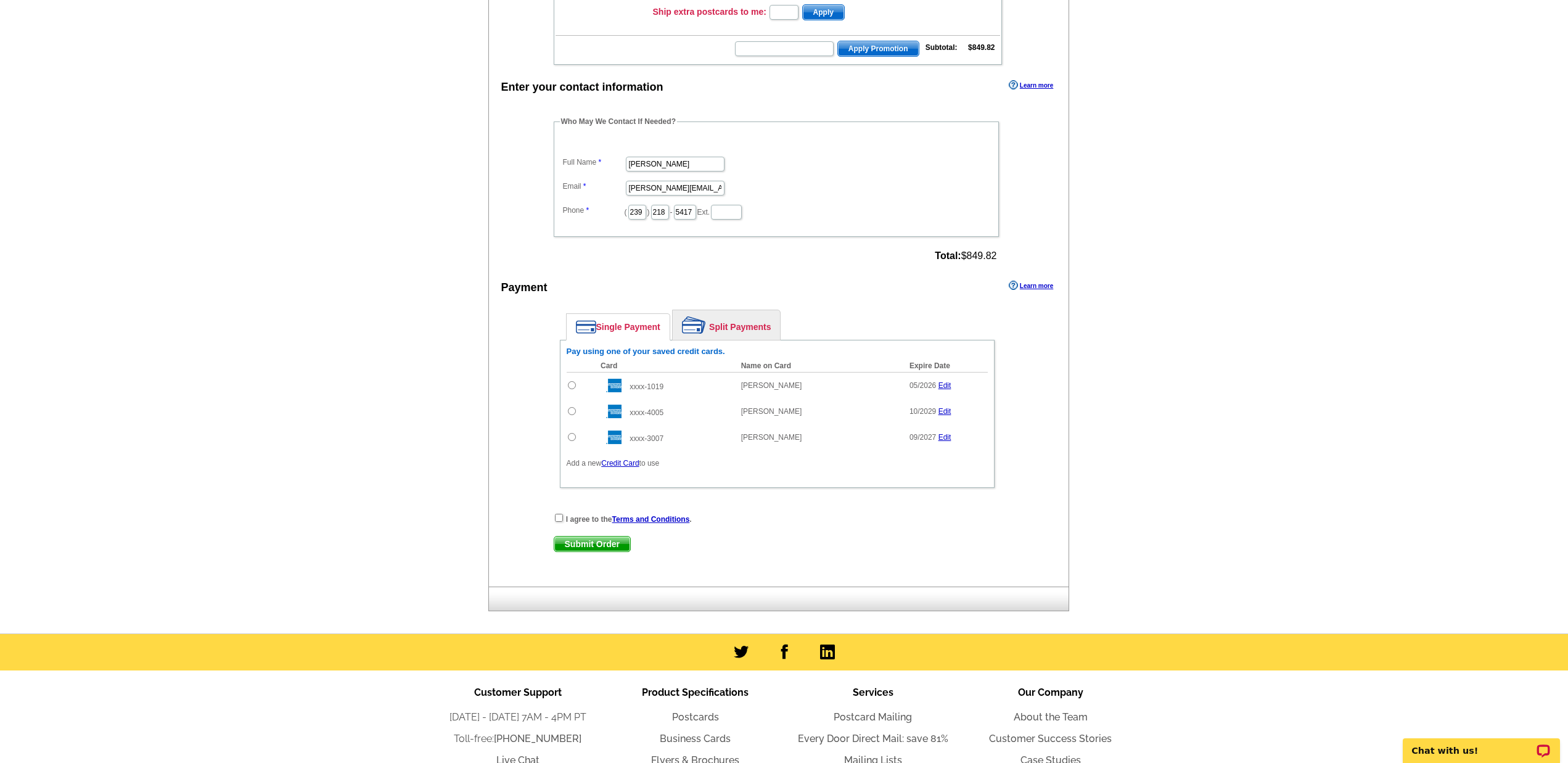
click at [570, 385] on input "radio" at bounding box center [572, 385] width 8 height 8
radio input "true"
drag, startPoint x: 559, startPoint y: 517, endPoint x: 514, endPoint y: 486, distance: 54.6
click at [559, 517] on input "checkbox" at bounding box center [558, 517] width 8 height 8
checkbox input "true"
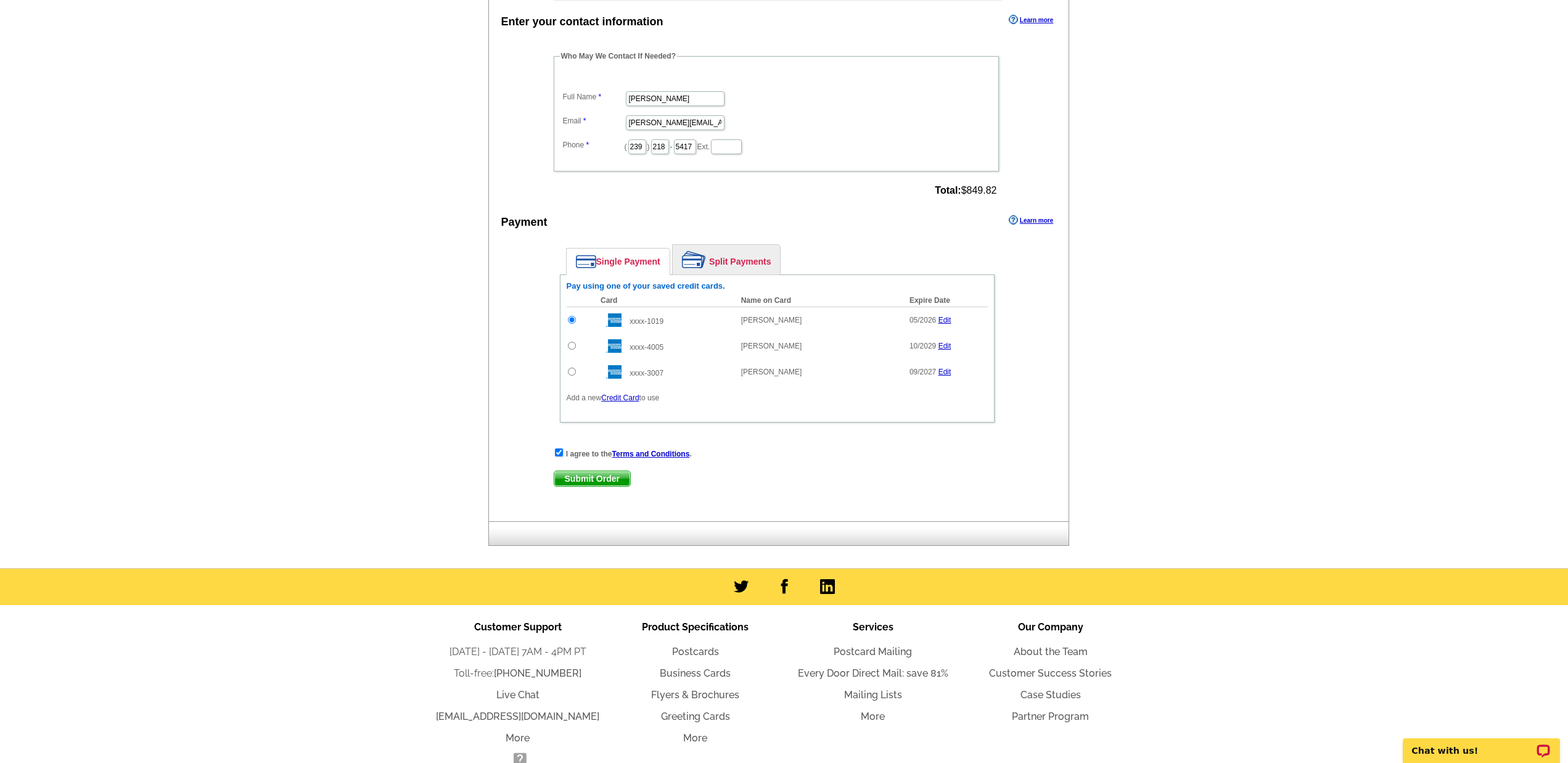
scroll to position [408, 0]
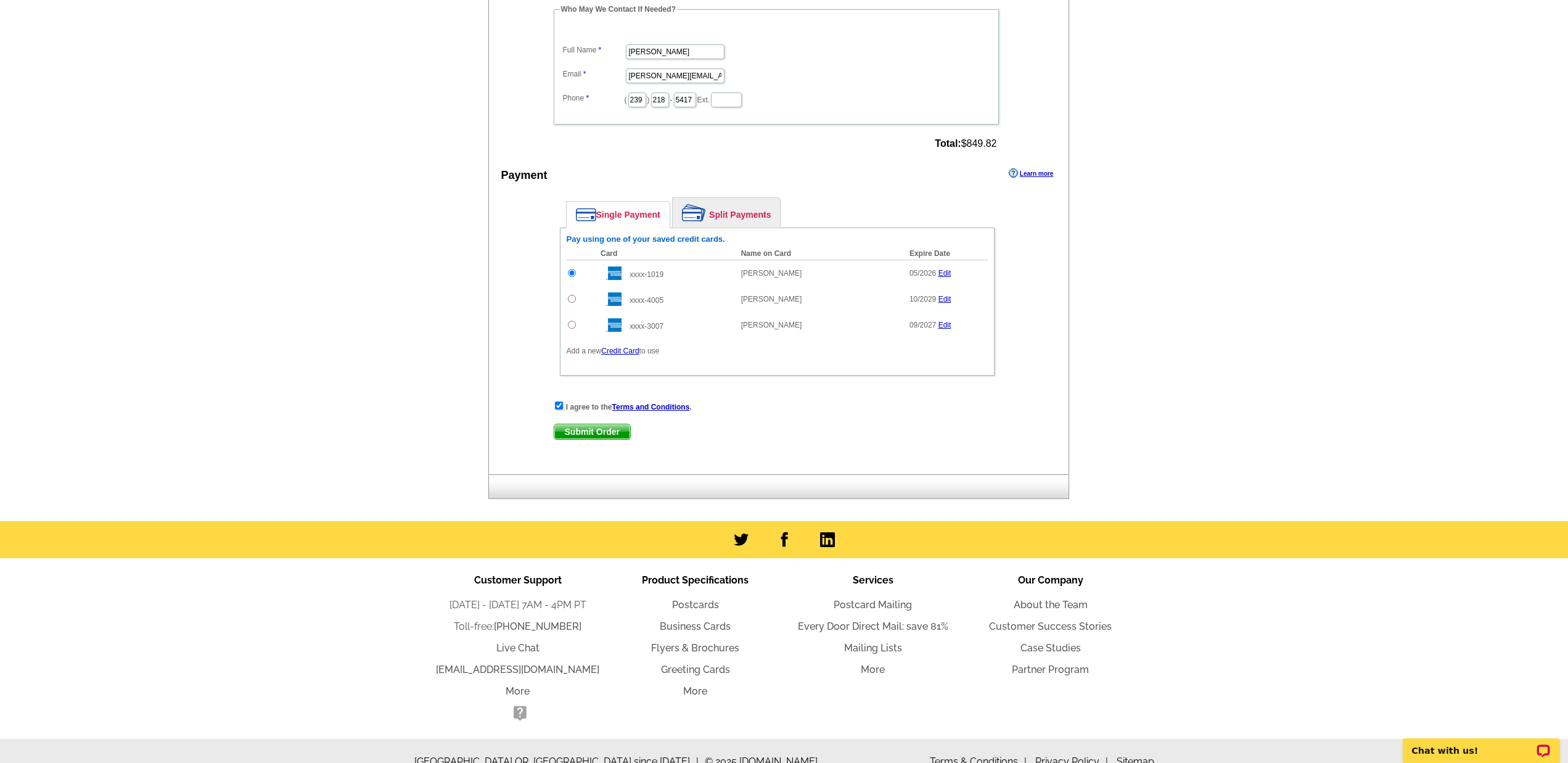
click at [600, 430] on span "Submit Order" at bounding box center [592, 432] width 76 height 15
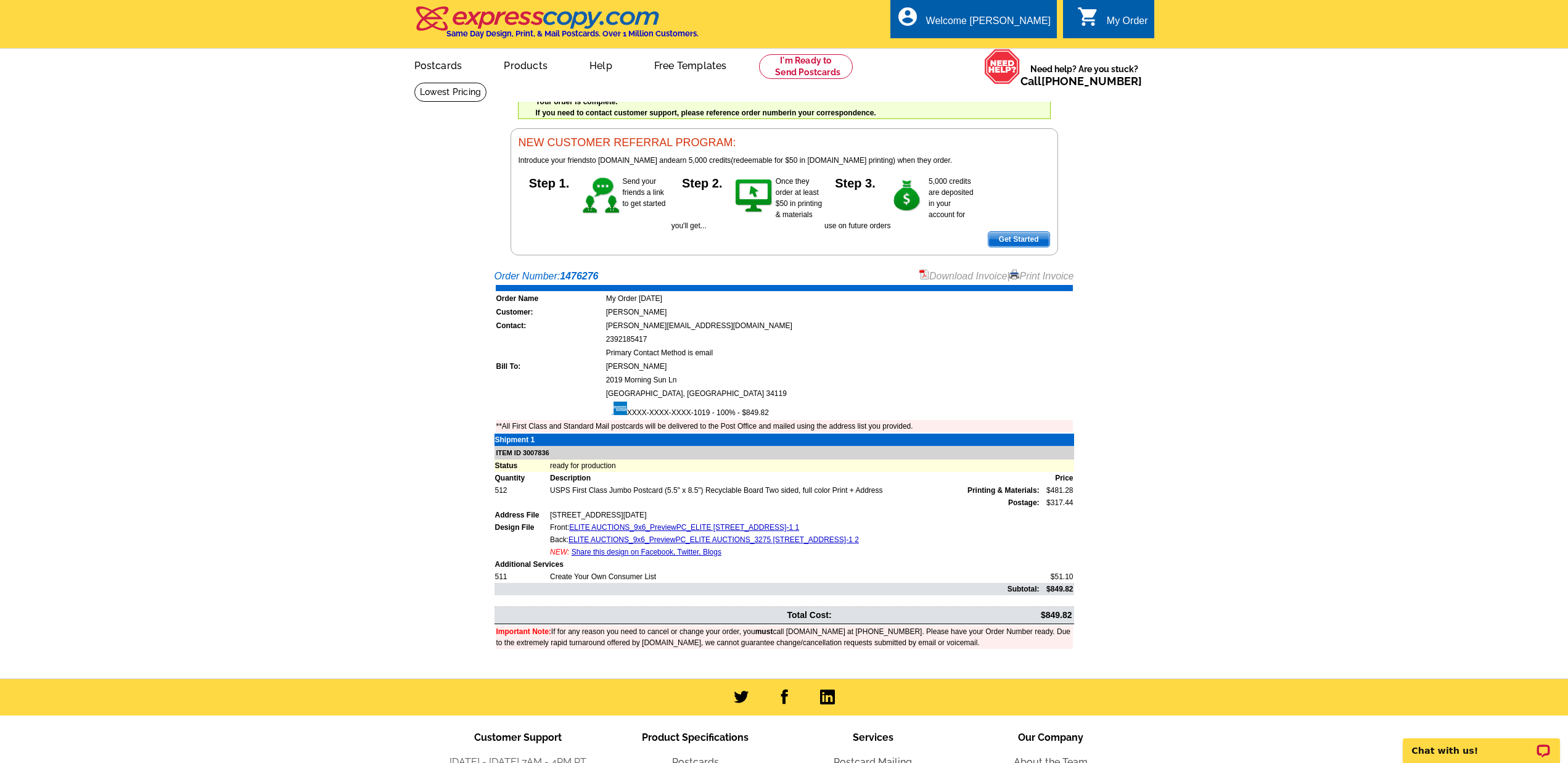
click at [941, 277] on link "Download Invoice" at bounding box center [962, 276] width 88 height 10
